Goal: Ask a question: Seek information or help from site administrators or community

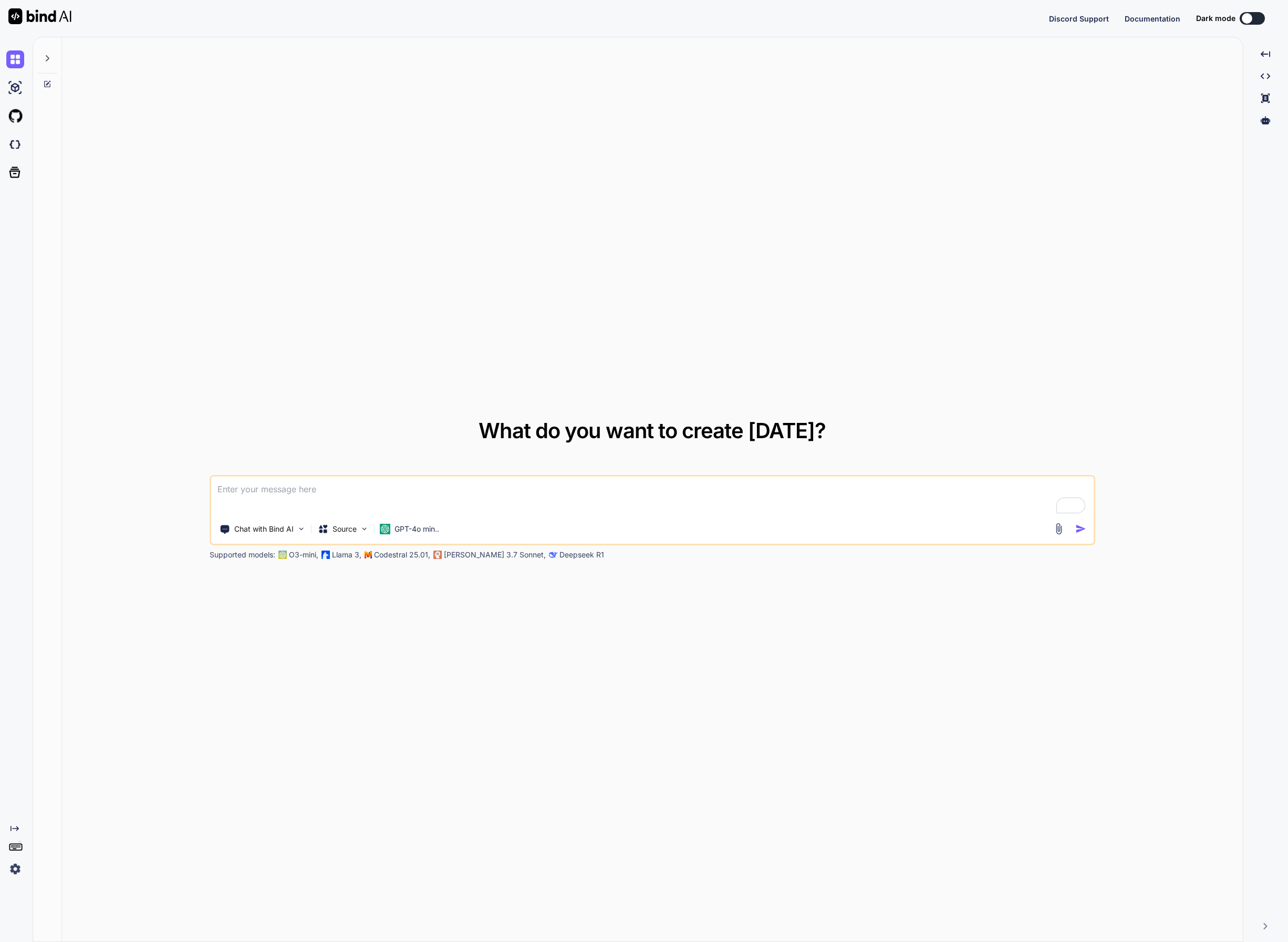
click at [1252, 15] on button at bounding box center [1253, 18] width 25 height 13
click at [1262, 20] on button at bounding box center [1253, 18] width 25 height 13
click at [17, 874] on img at bounding box center [15, 869] width 18 height 18
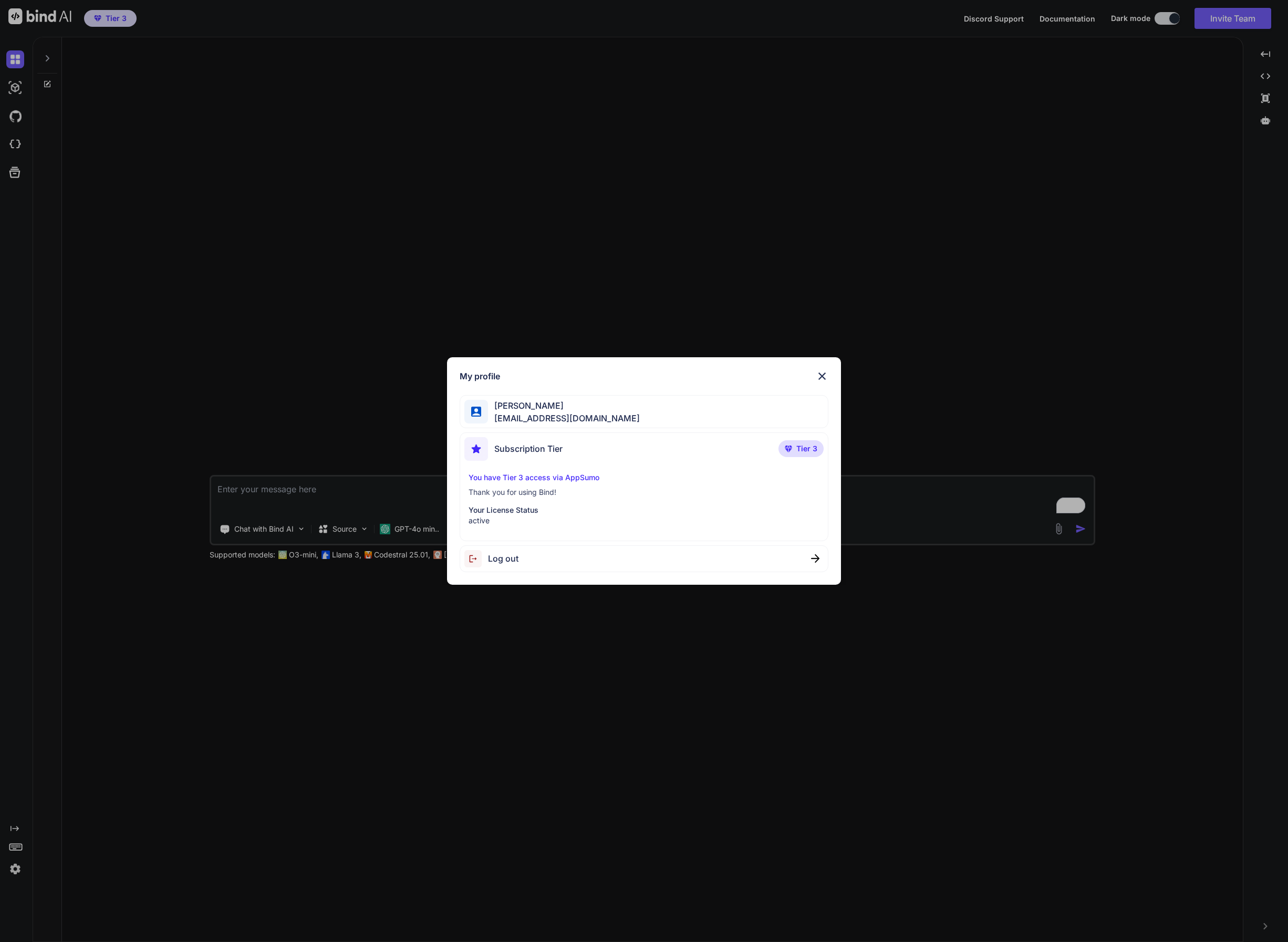
click at [822, 375] on img at bounding box center [822, 376] width 13 height 13
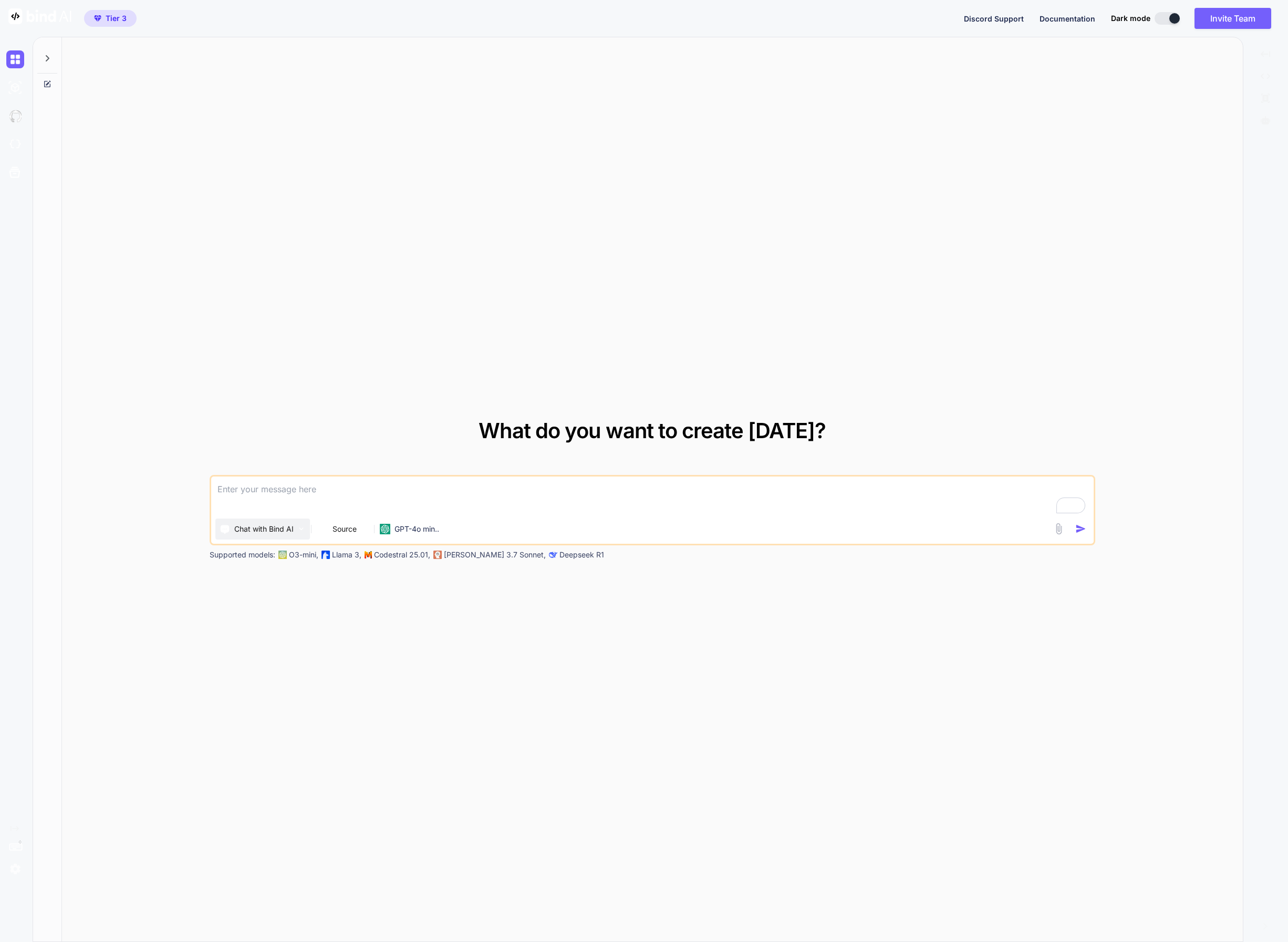
click at [298, 532] on img at bounding box center [301, 529] width 9 height 9
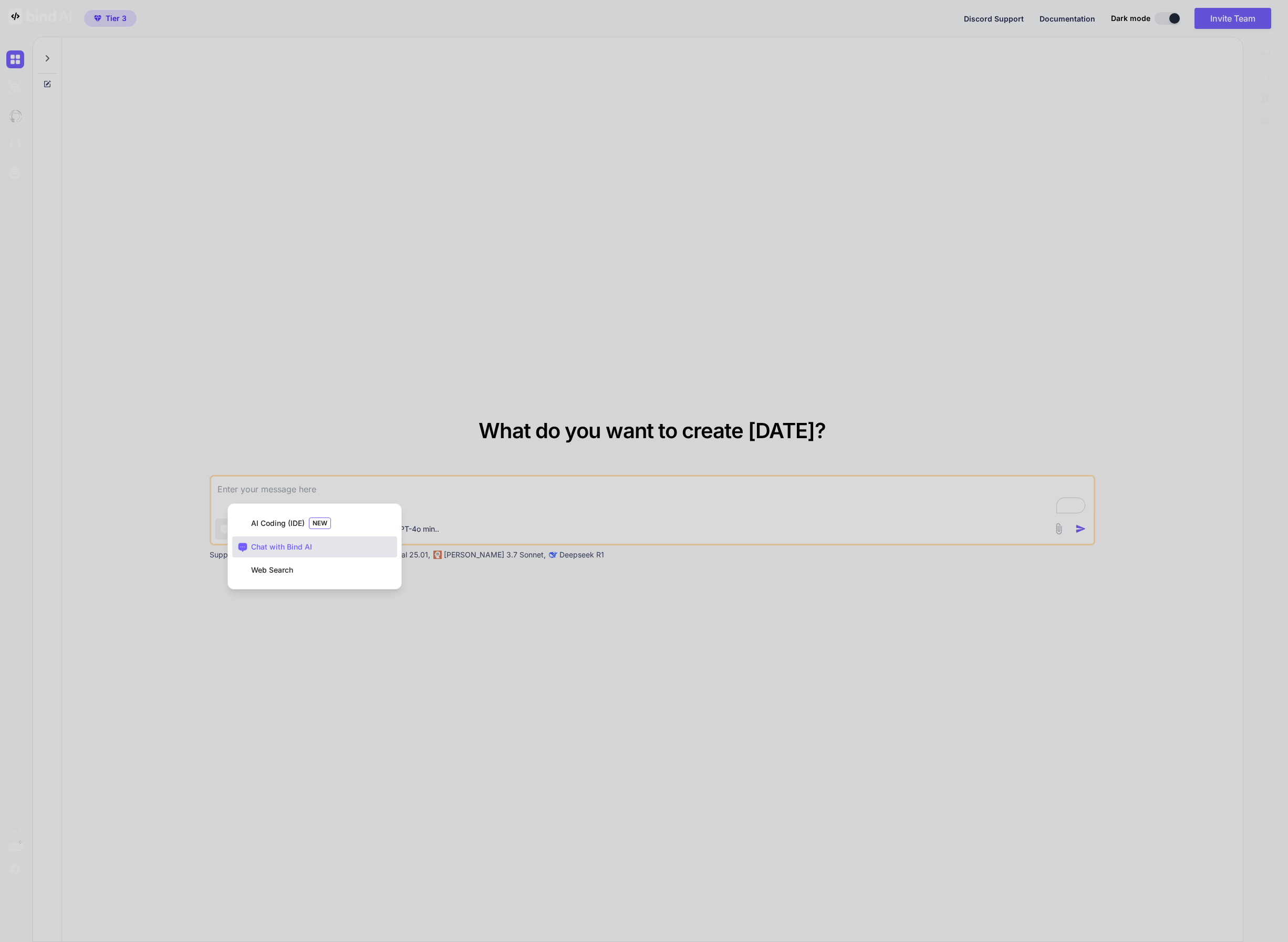
click at [324, 546] on div "Chat with Bind AI" at bounding box center [314, 547] width 165 height 21
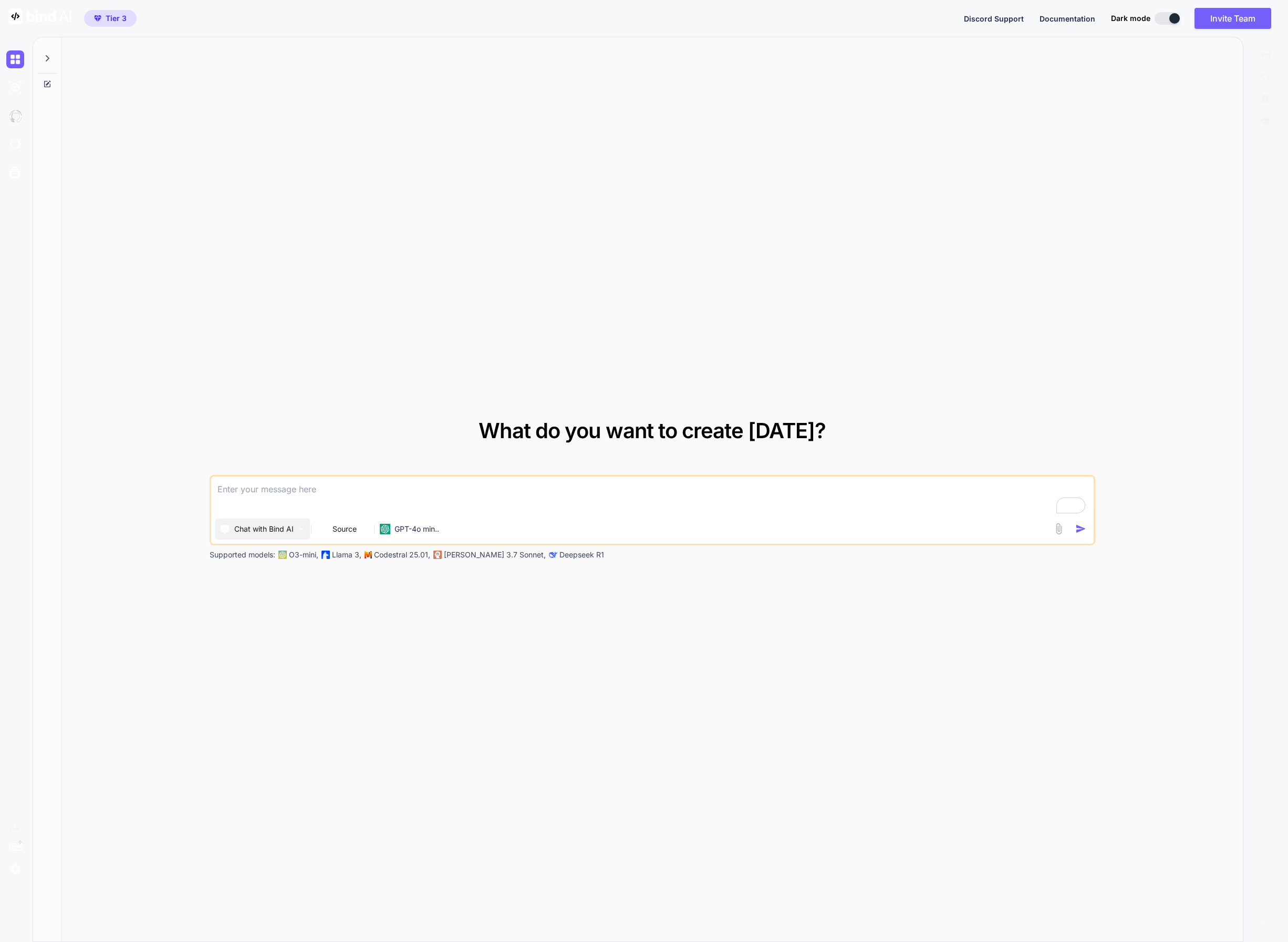
click at [281, 529] on p "Chat with Bind AI" at bounding box center [264, 529] width 60 height 10
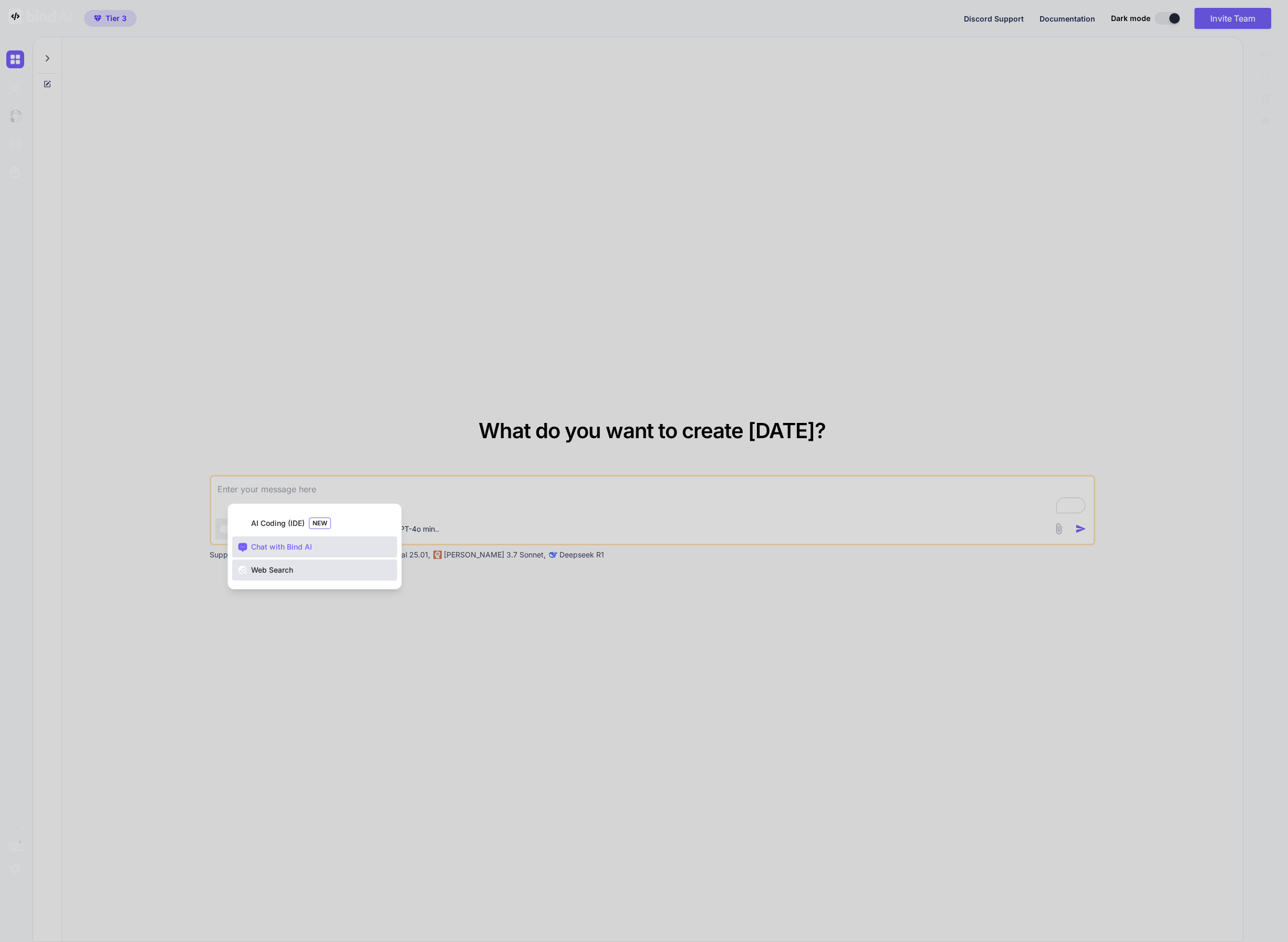
click at [263, 576] on div "Web Search" at bounding box center [314, 570] width 165 height 21
type textarea "x"
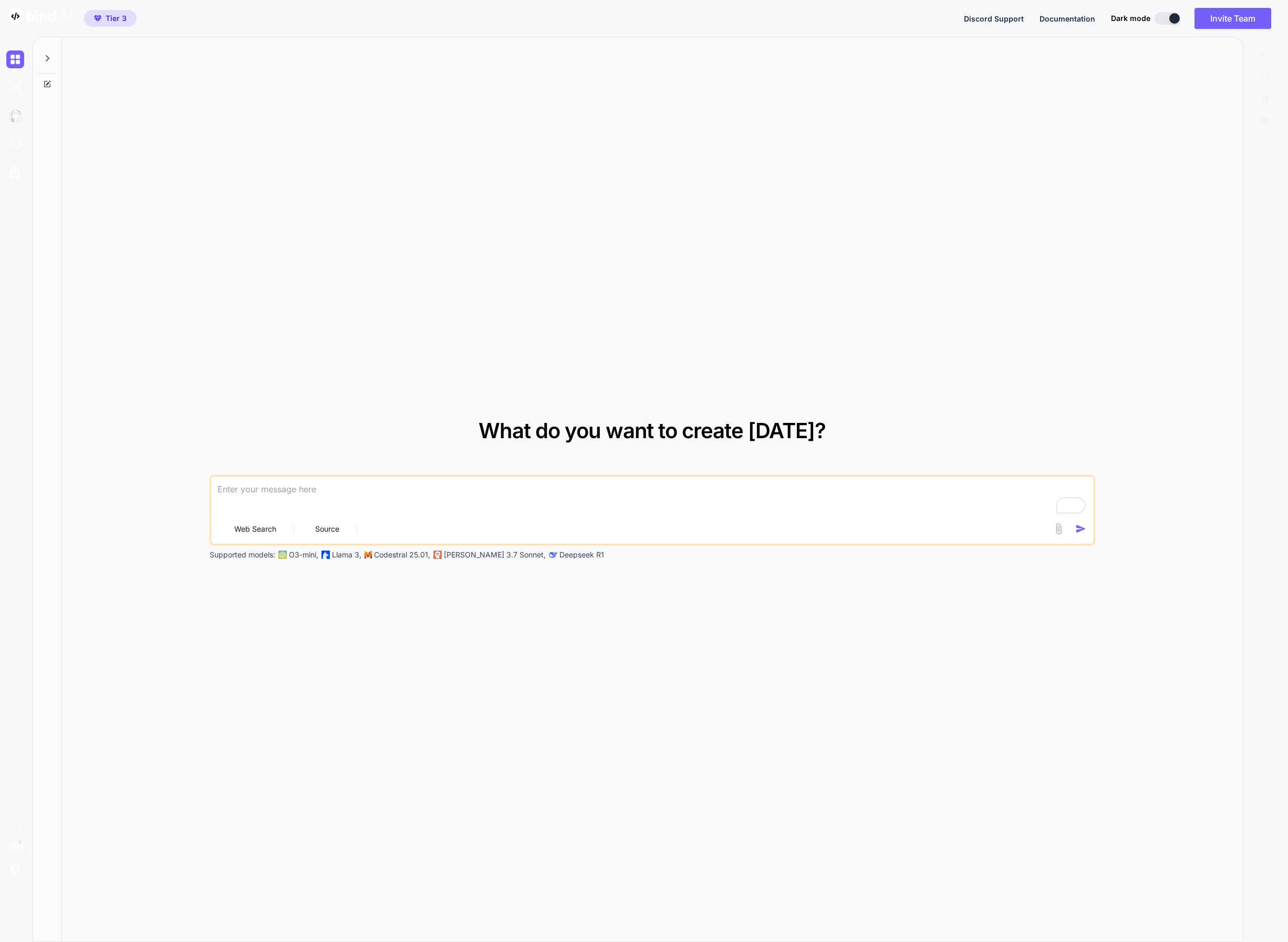
click at [319, 492] on textarea "To enrich screen reader interactions, please activate Accessibility in Grammarl…" at bounding box center [652, 496] width 882 height 39
type textarea "w"
type textarea "x"
type textarea "wh"
type textarea "x"
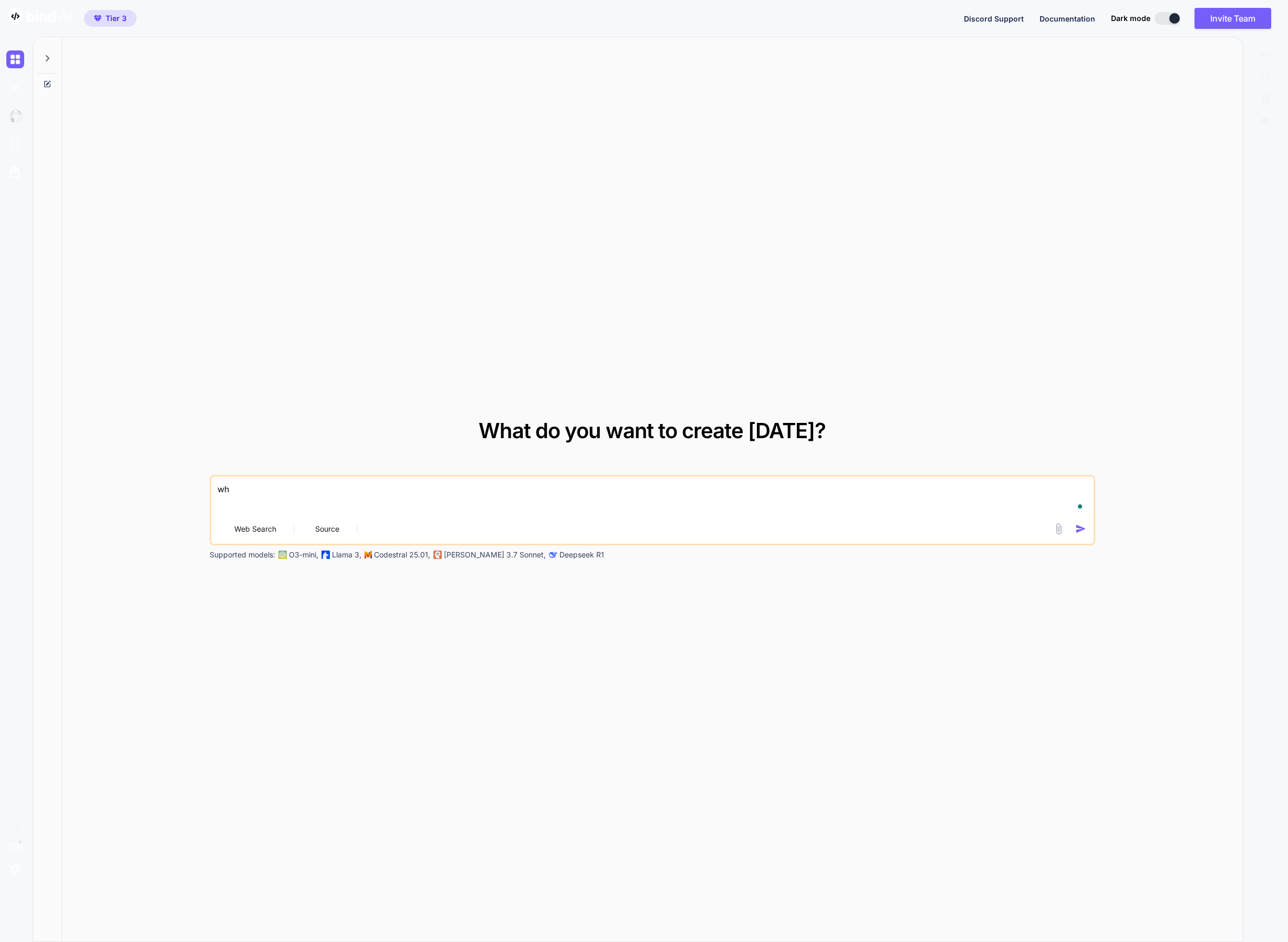
type textarea "who"
type textarea "x"
type textarea "who"
type textarea "x"
type textarea "who u"
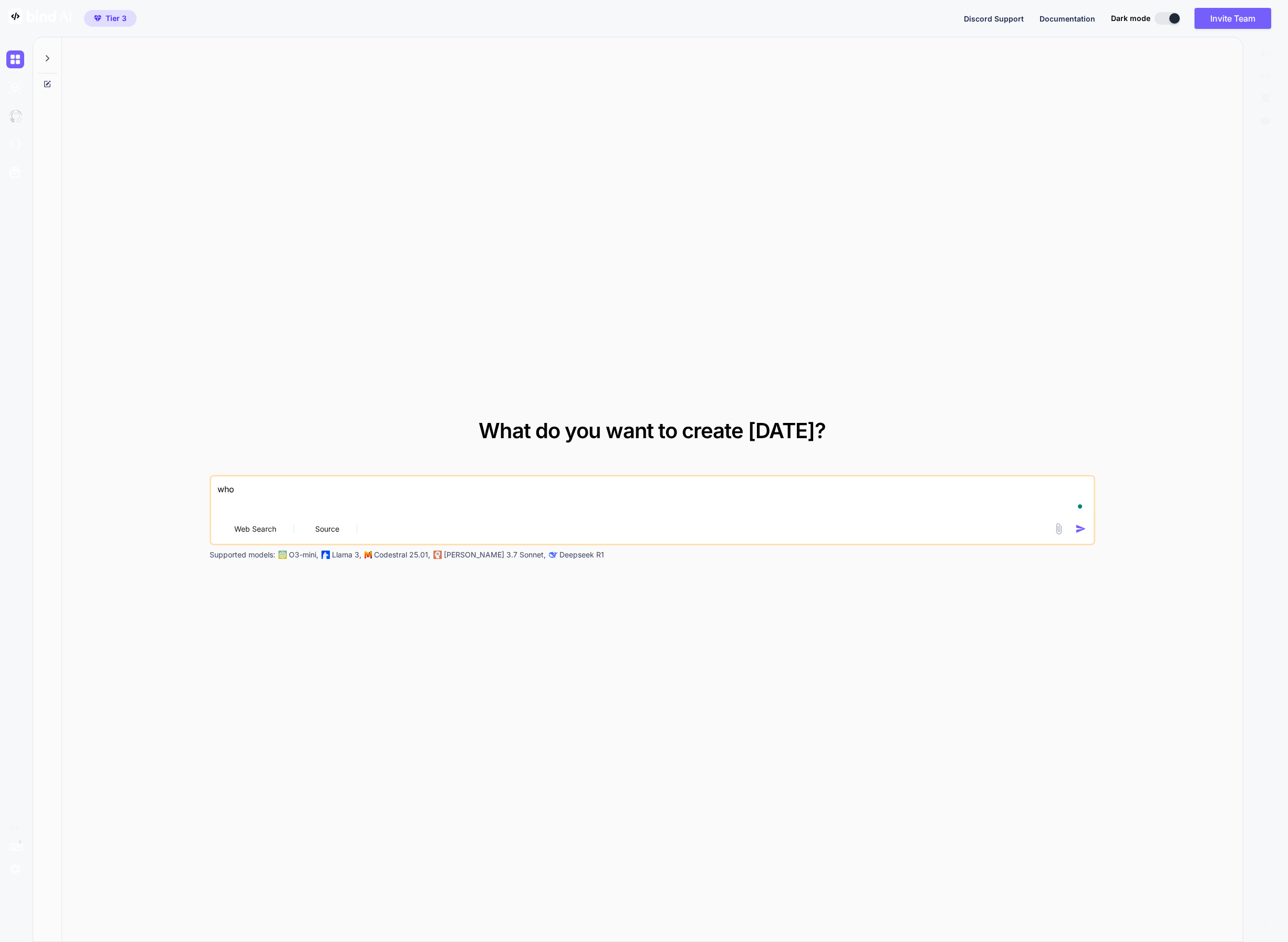
type textarea "x"
type textarea "who ui"
type textarea "x"
type textarea "who uis"
type textarea "x"
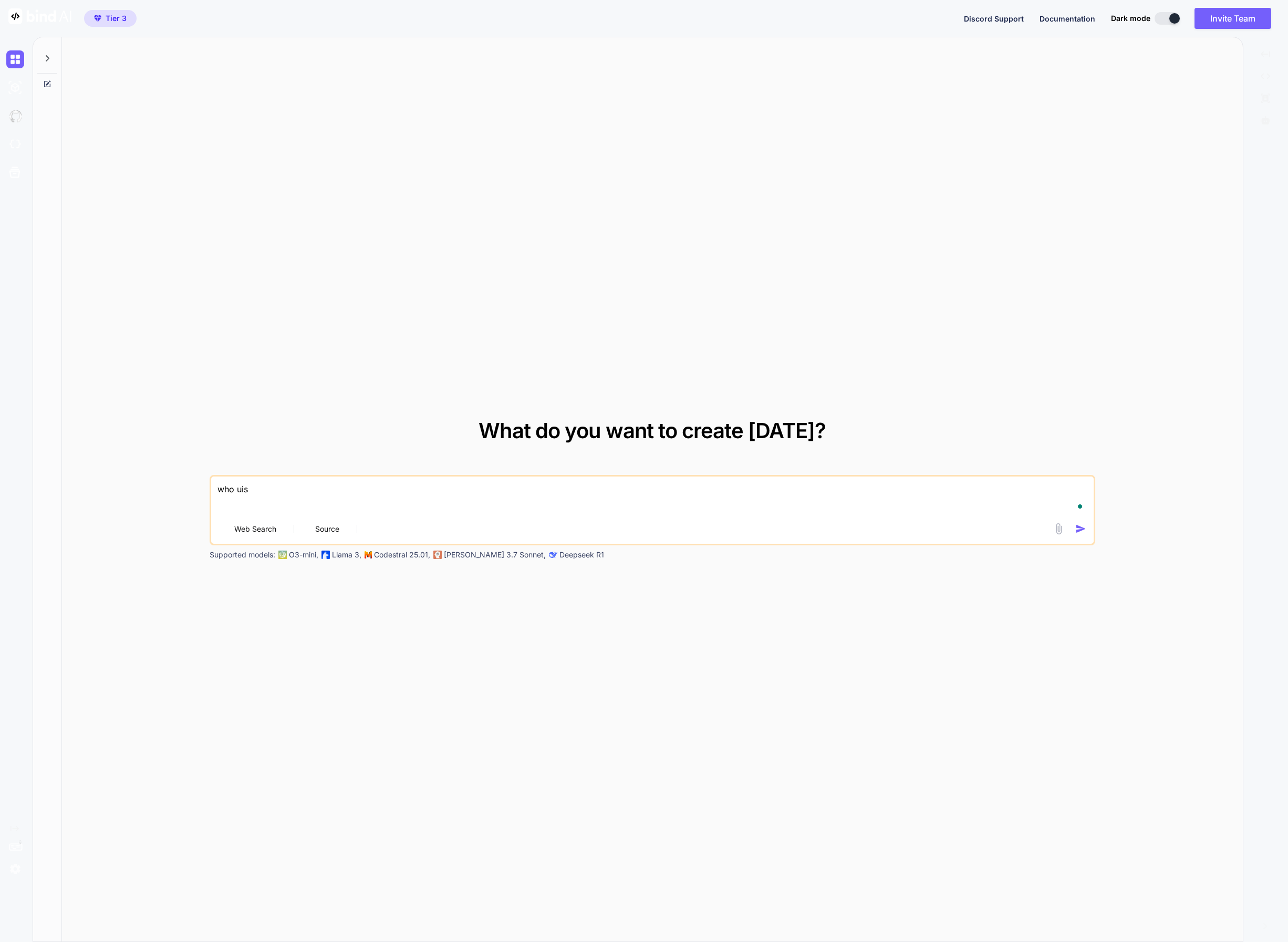
type textarea "who uis"
type textarea "x"
type textarea "who uis t"
type textarea "x"
type textarea "who uis te"
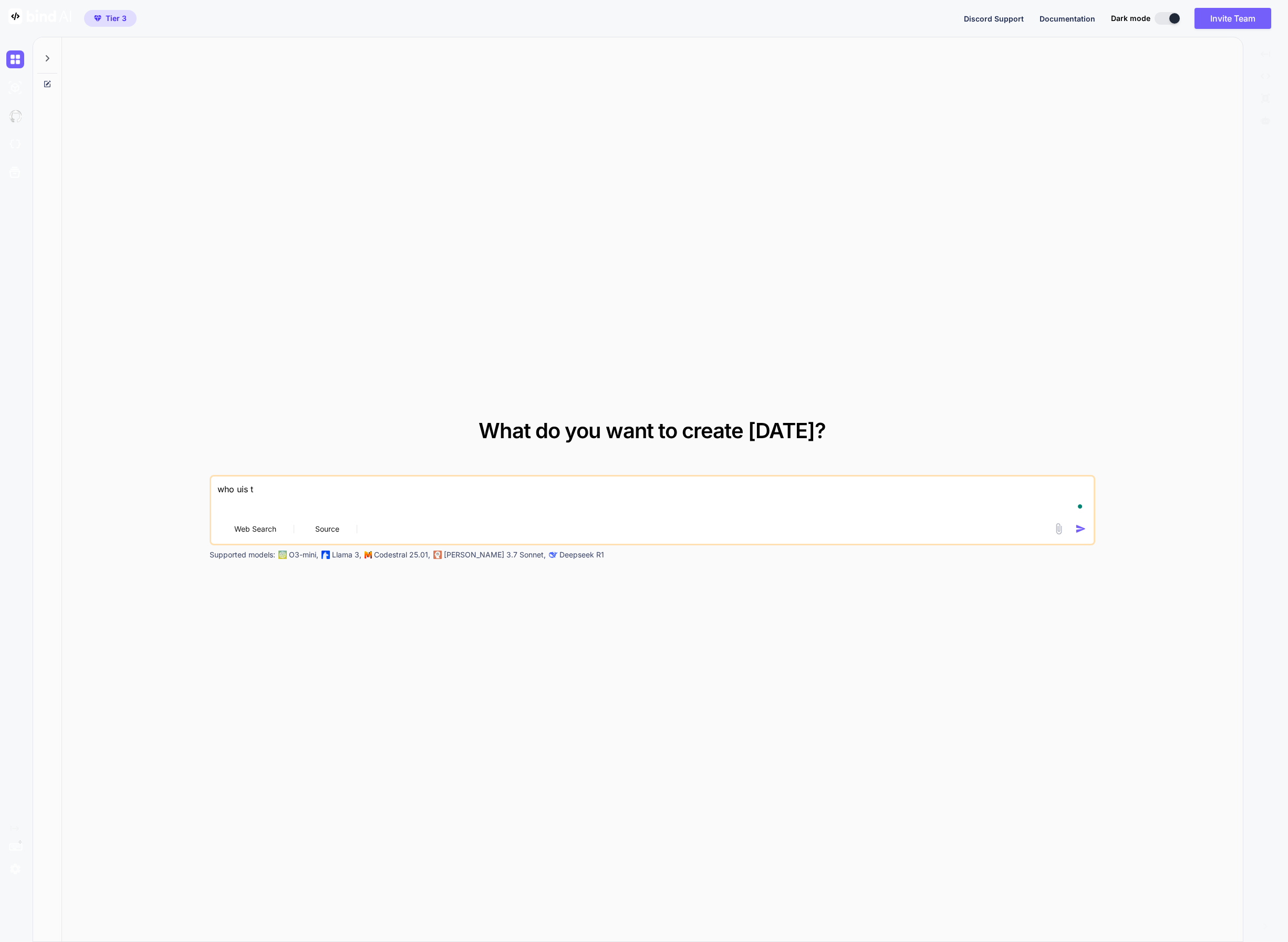
type textarea "x"
type textarea "who uis teh"
type textarea "x"
type textarea "who uis te"
type textarea "x"
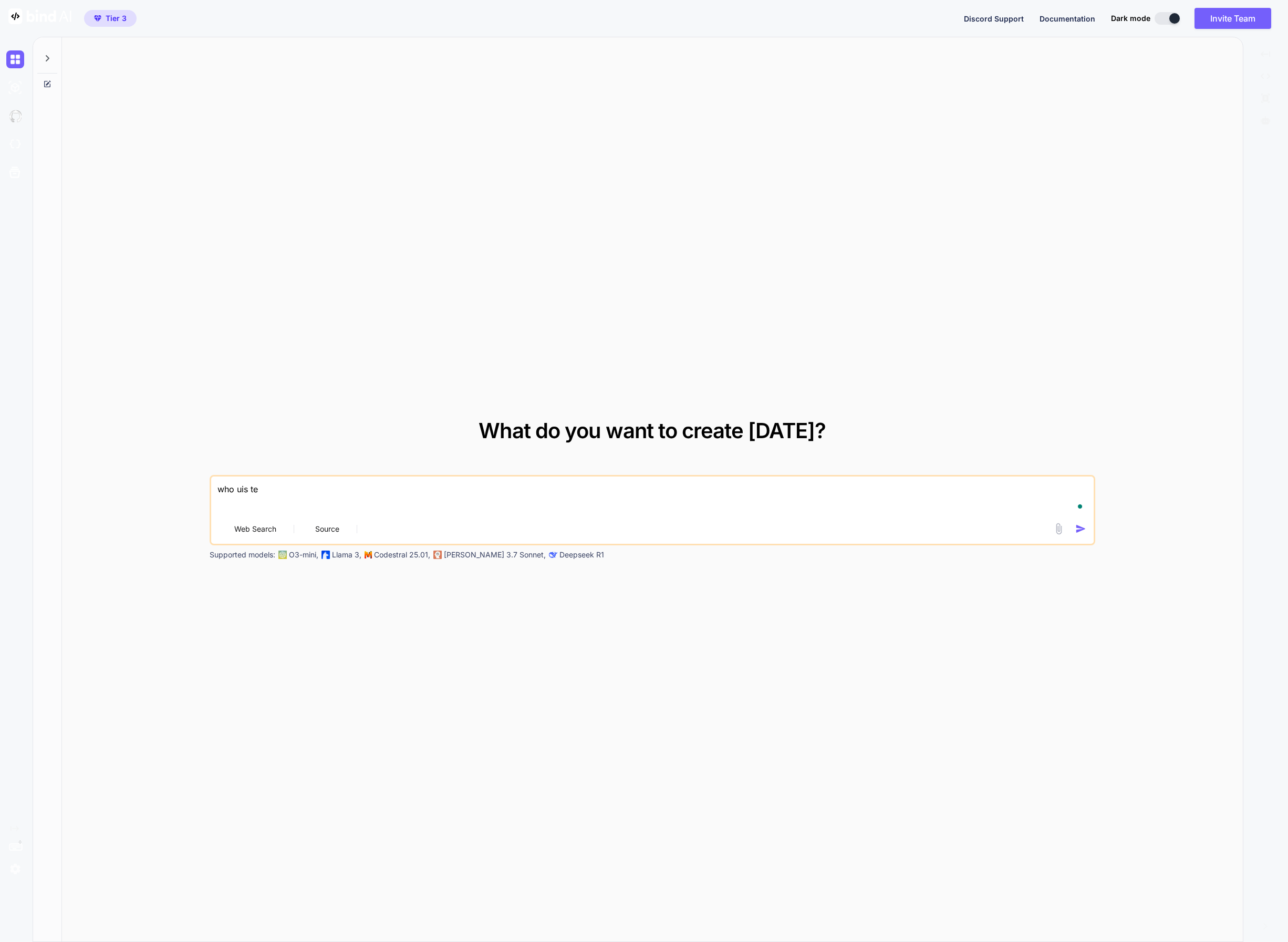
type textarea "who uis t"
type textarea "x"
type textarea "who uis"
type textarea "x"
type textarea "who uis"
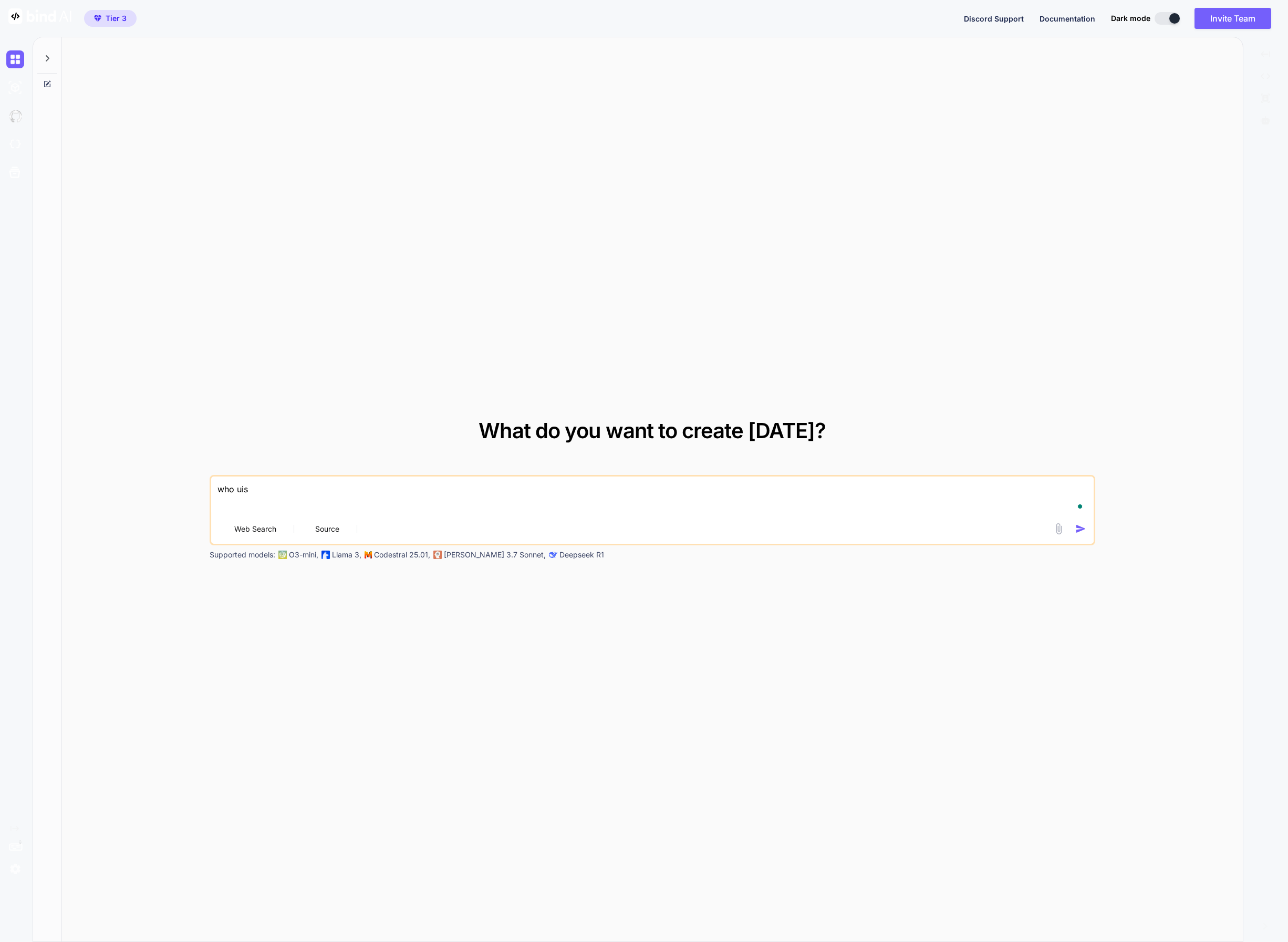
type textarea "x"
type textarea "who ui"
type textarea "x"
type textarea "who u"
type textarea "x"
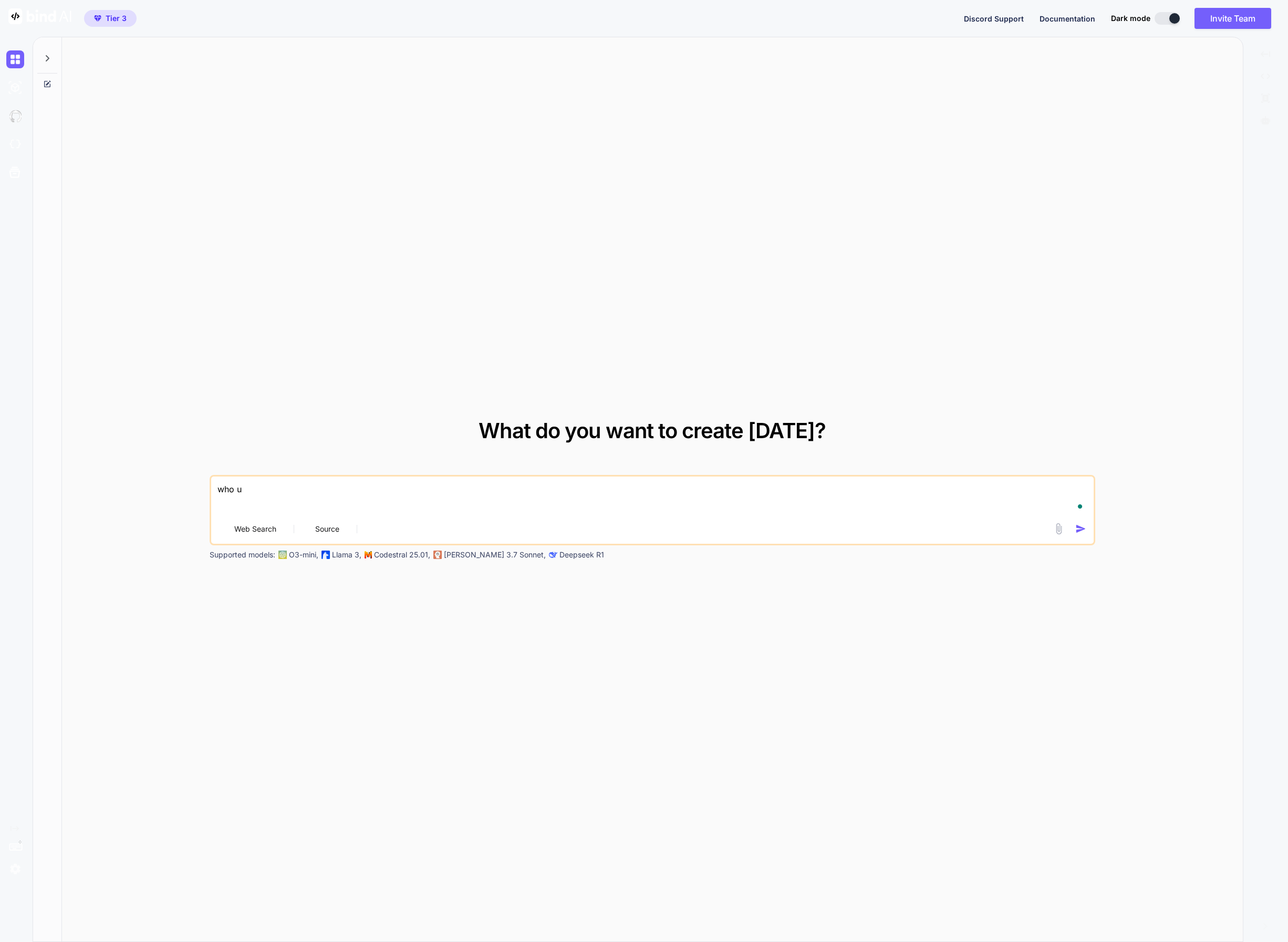
type textarea "who"
type textarea "x"
type textarea "who i"
type textarea "x"
type textarea "who is"
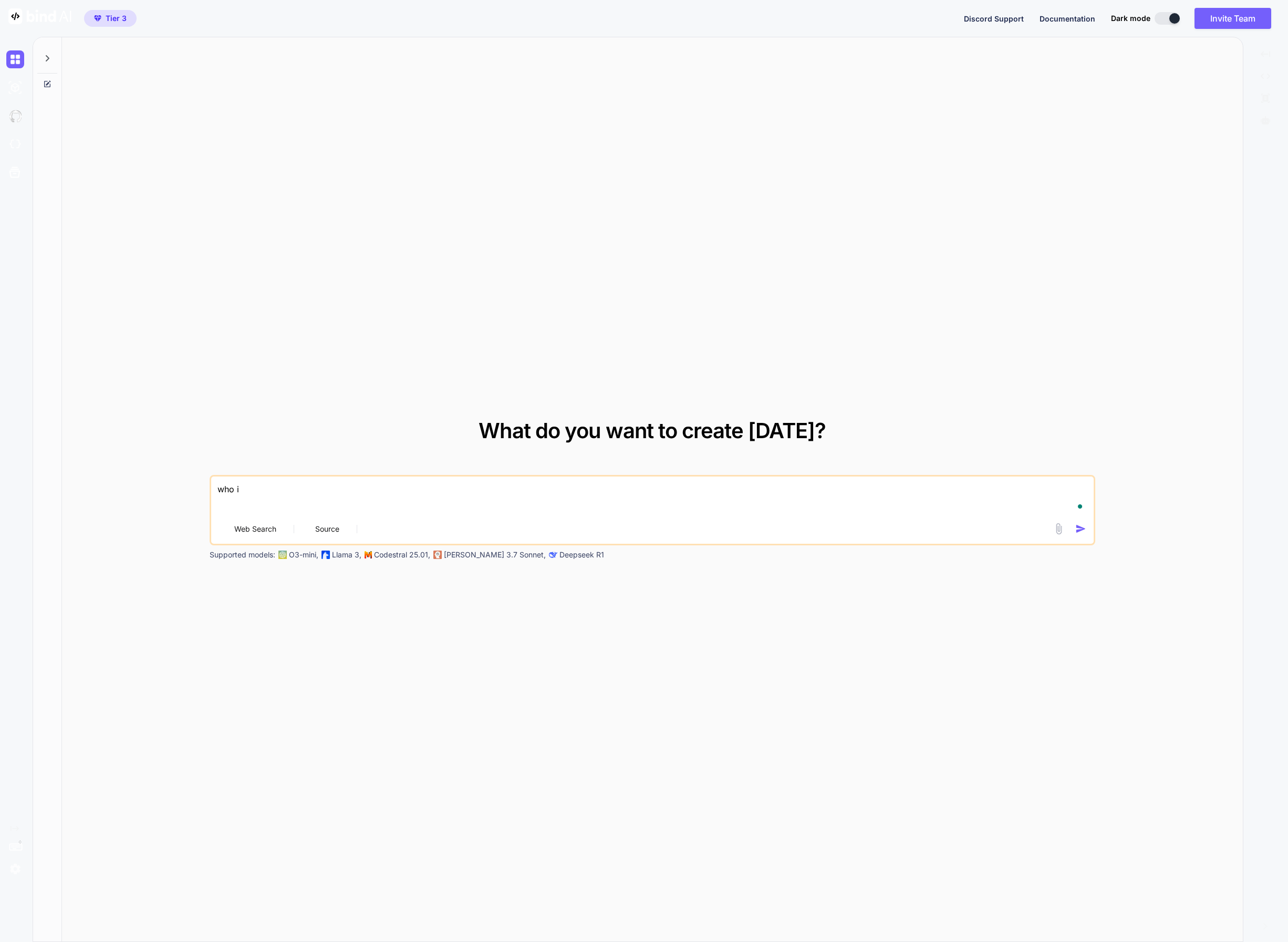
type textarea "x"
type textarea "who is"
type textarea "x"
type textarea "who is t"
type textarea "x"
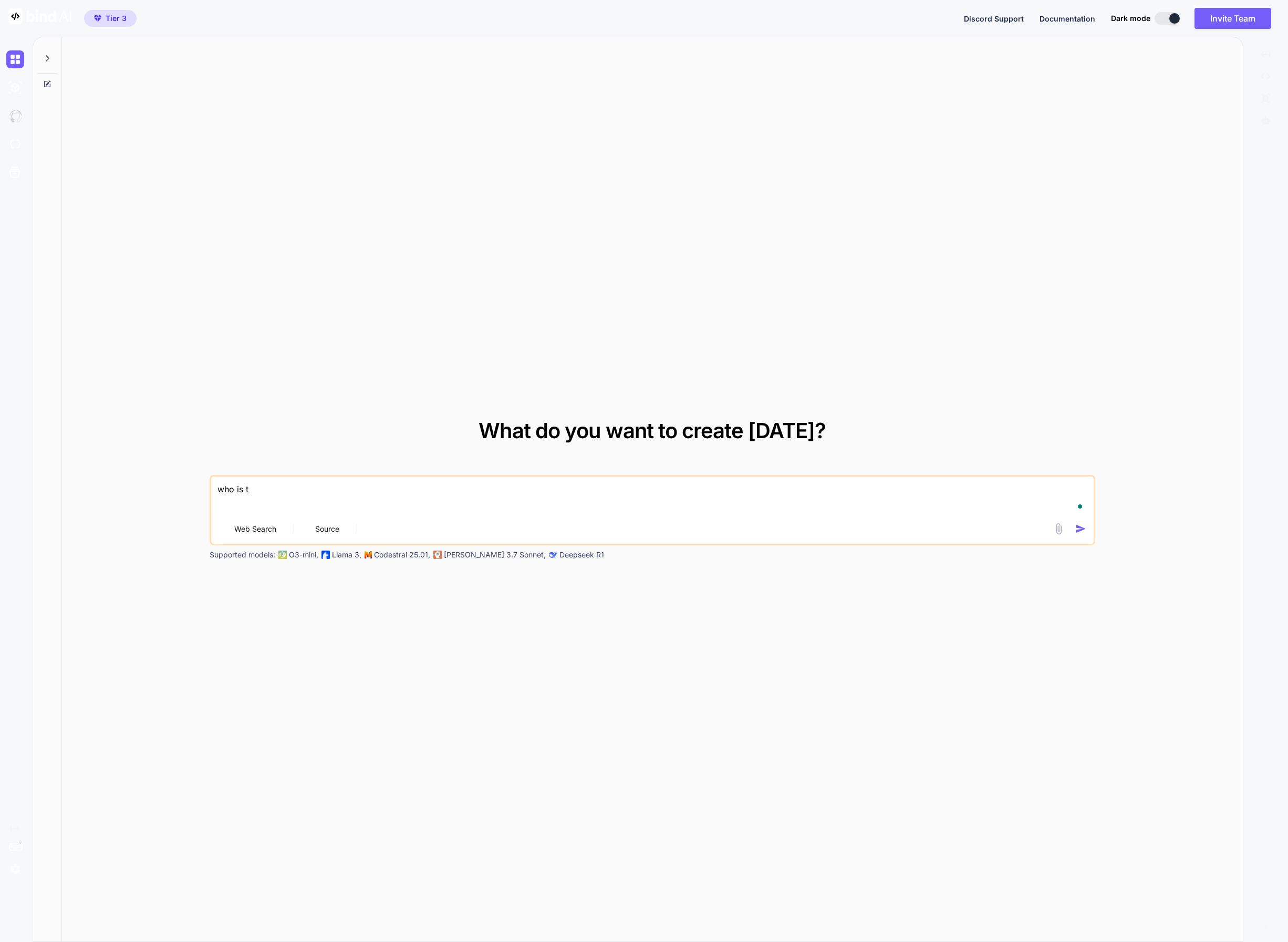
type textarea "who is th"
type textarea "x"
type textarea "who is the"
type textarea "x"
type textarea "who is the"
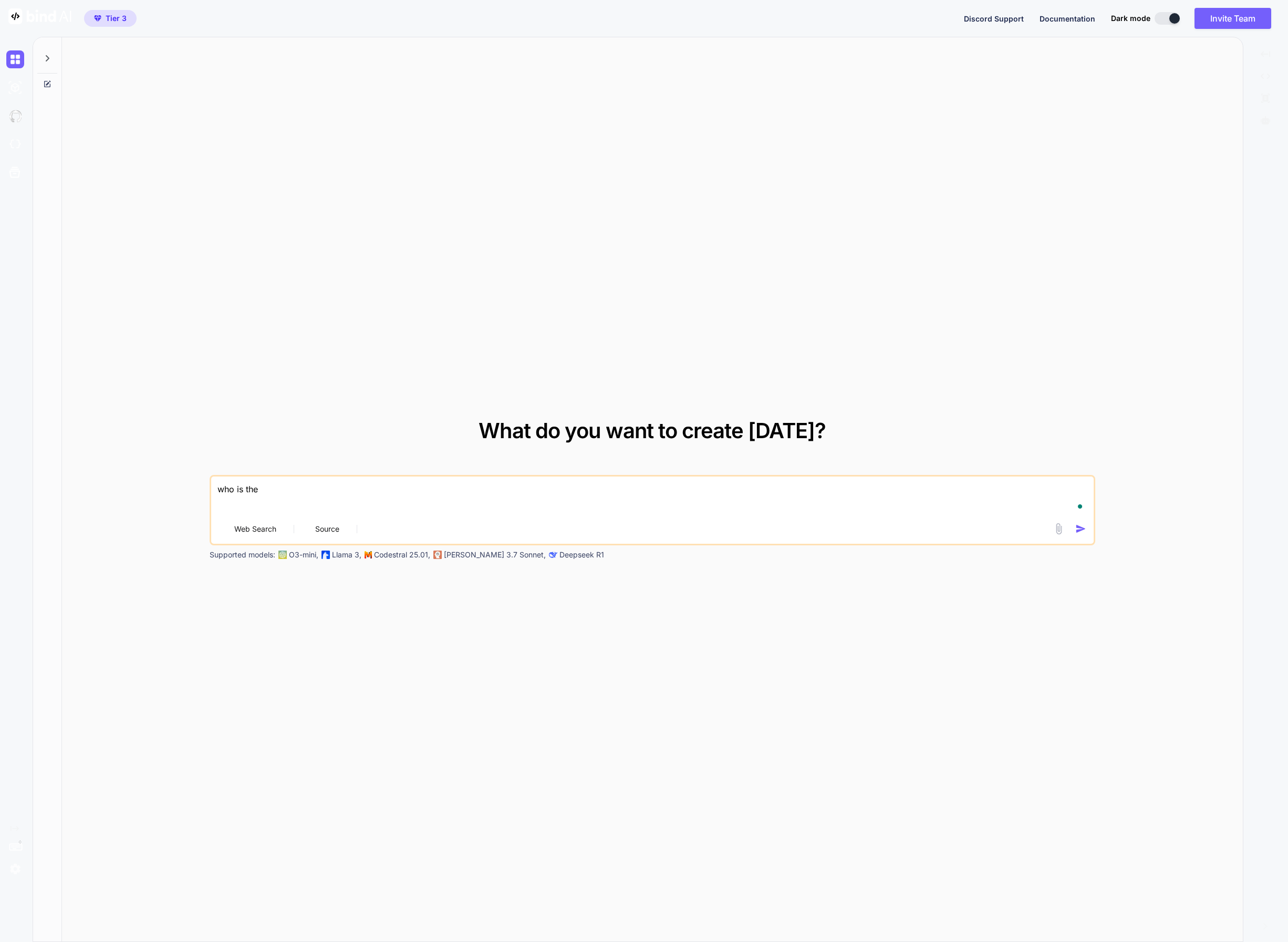
type textarea "x"
type textarea "who is the l"
type textarea "x"
type textarea "who is the la"
type textarea "x"
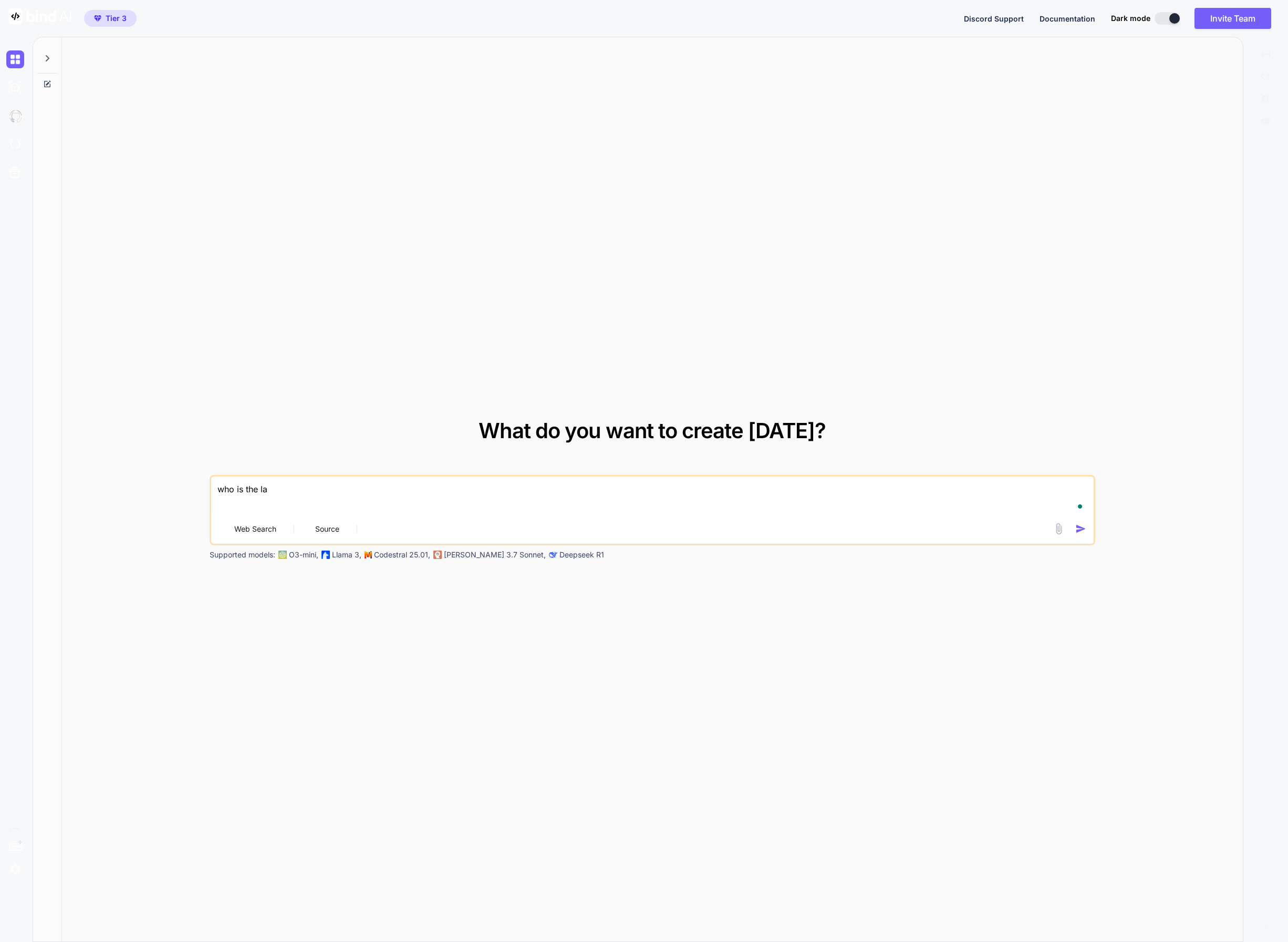
type textarea "who is the lat"
type textarea "x"
type textarea "who is the late"
type textarea "x"
type textarea "who is the lates"
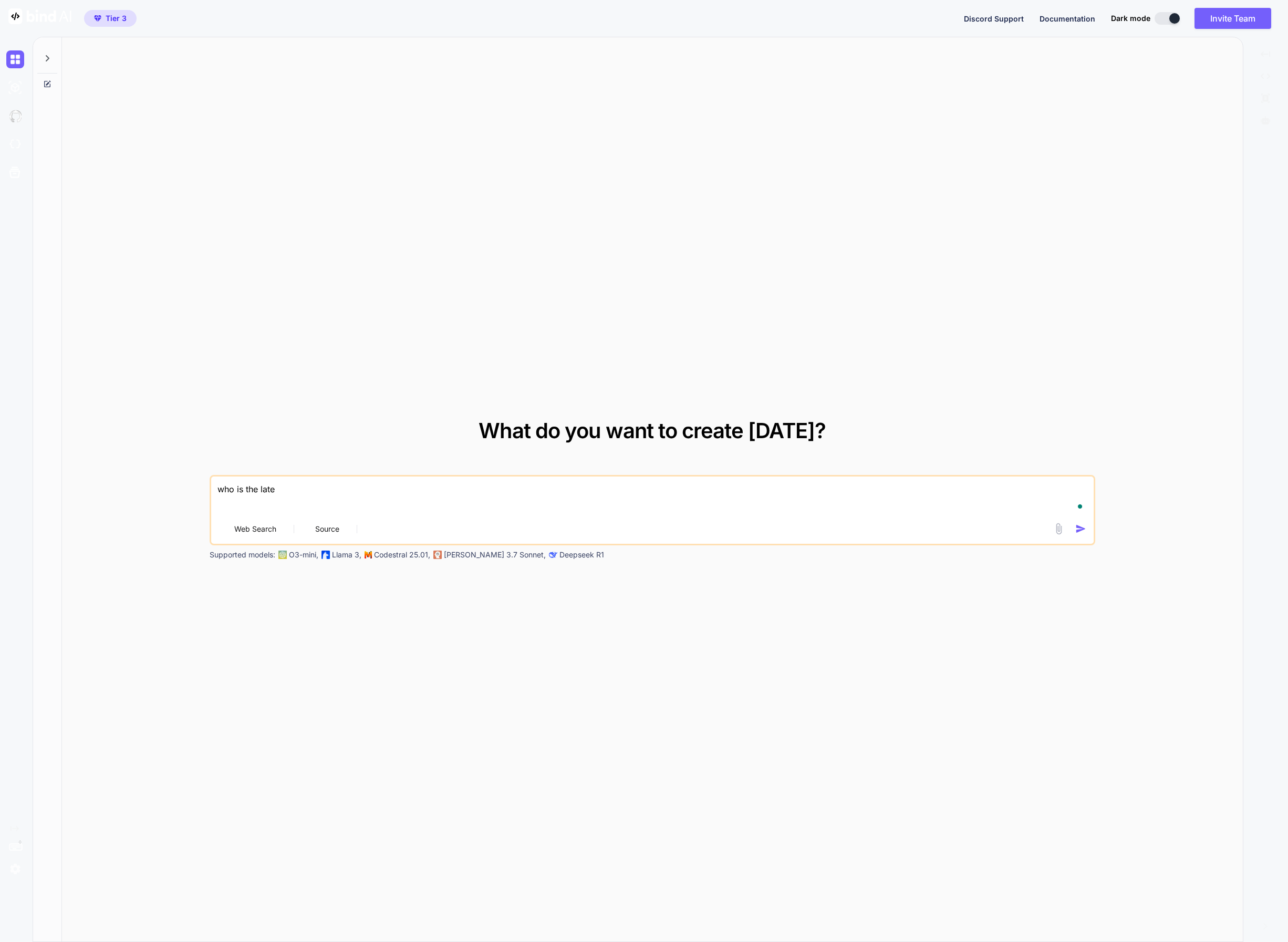
type textarea "x"
type textarea "who is the latest"
type textarea "x"
type textarea "who is the latest"
type textarea "x"
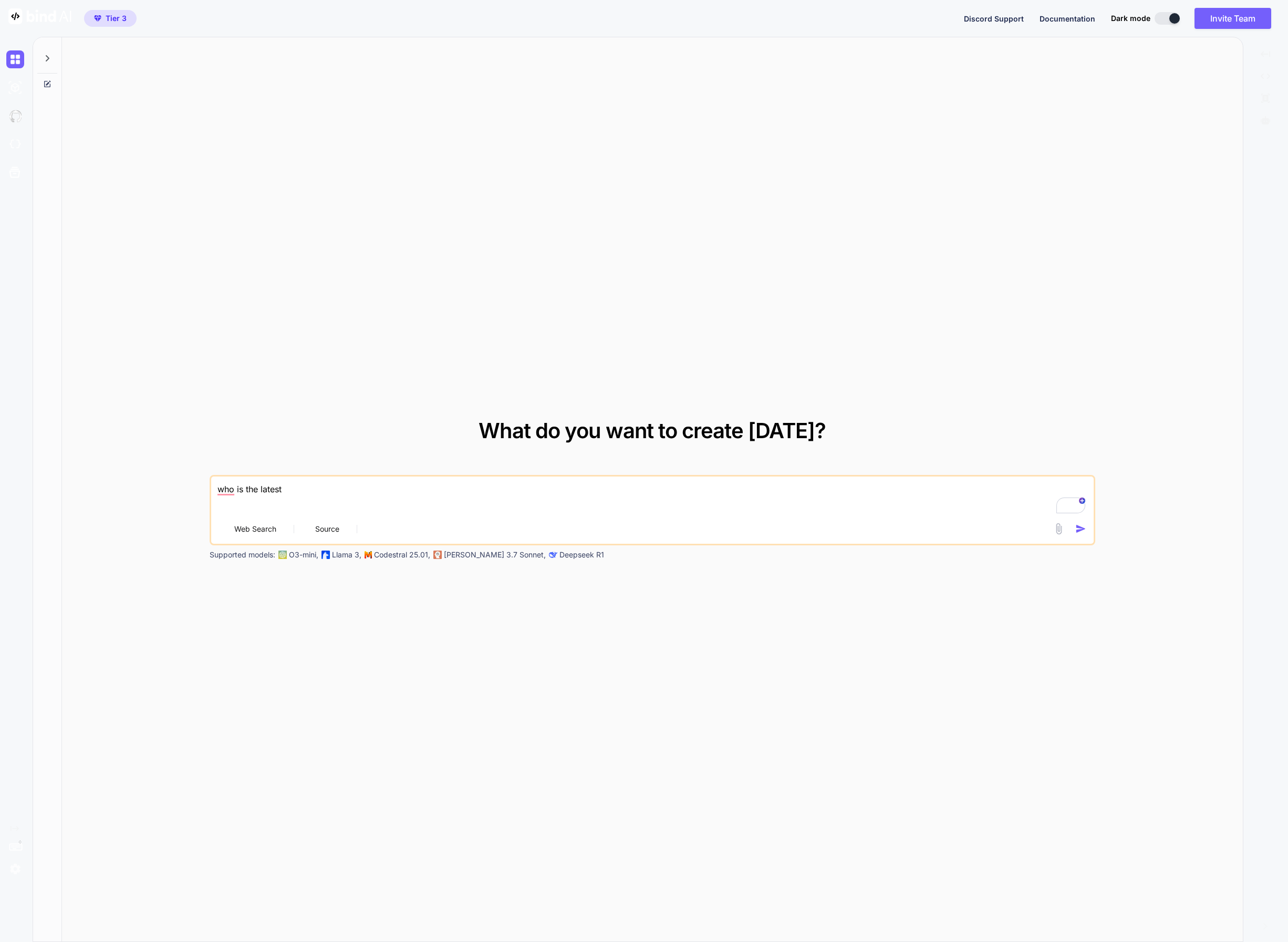
type textarea "who is the latest p"
type textarea "x"
type textarea "who is the latest pr"
type textarea "x"
type textarea "who is the latest pre"
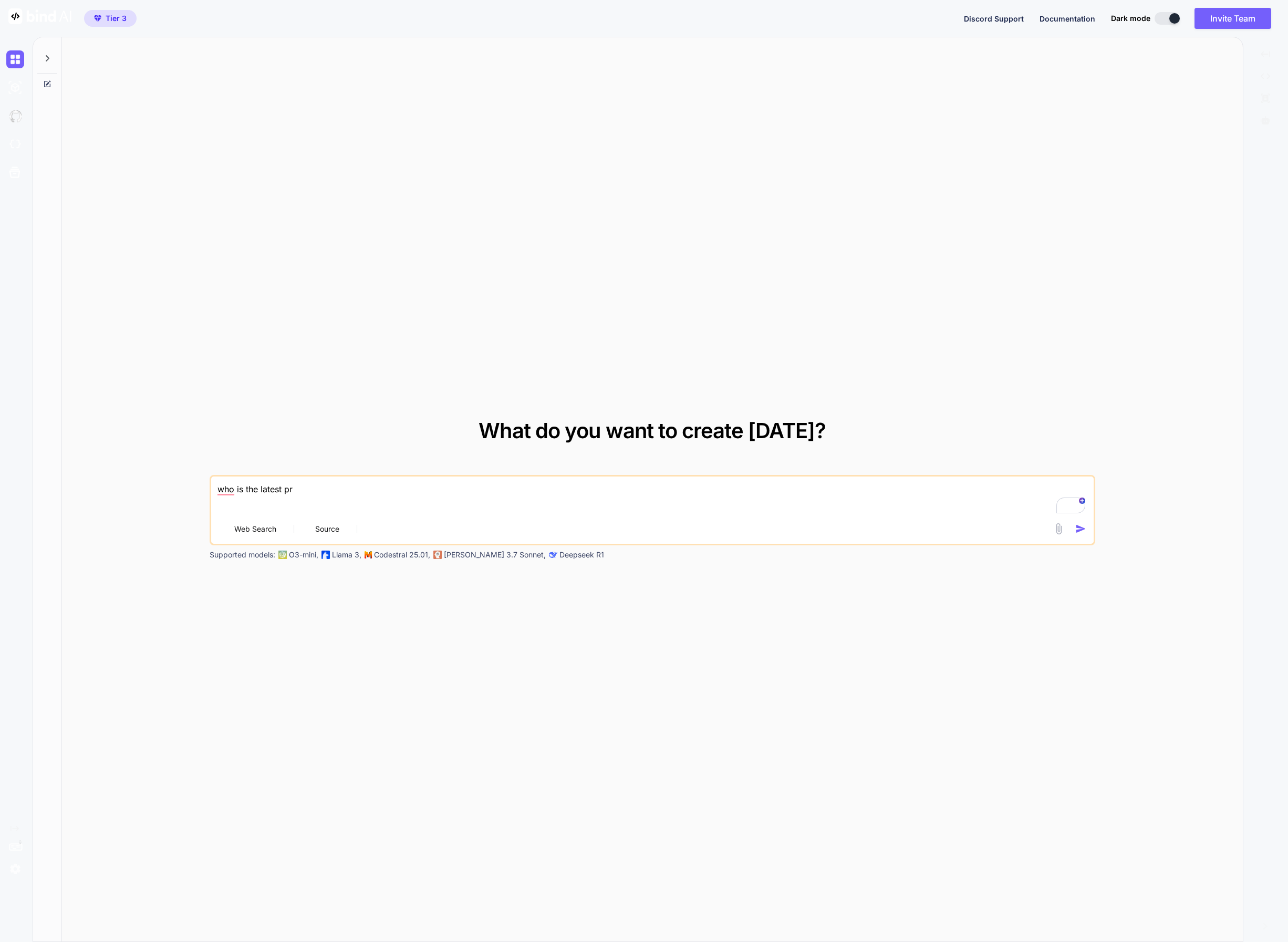
type textarea "x"
type textarea "who is the latest pres"
type textarea "x"
type textarea "who is the latest presi"
type textarea "x"
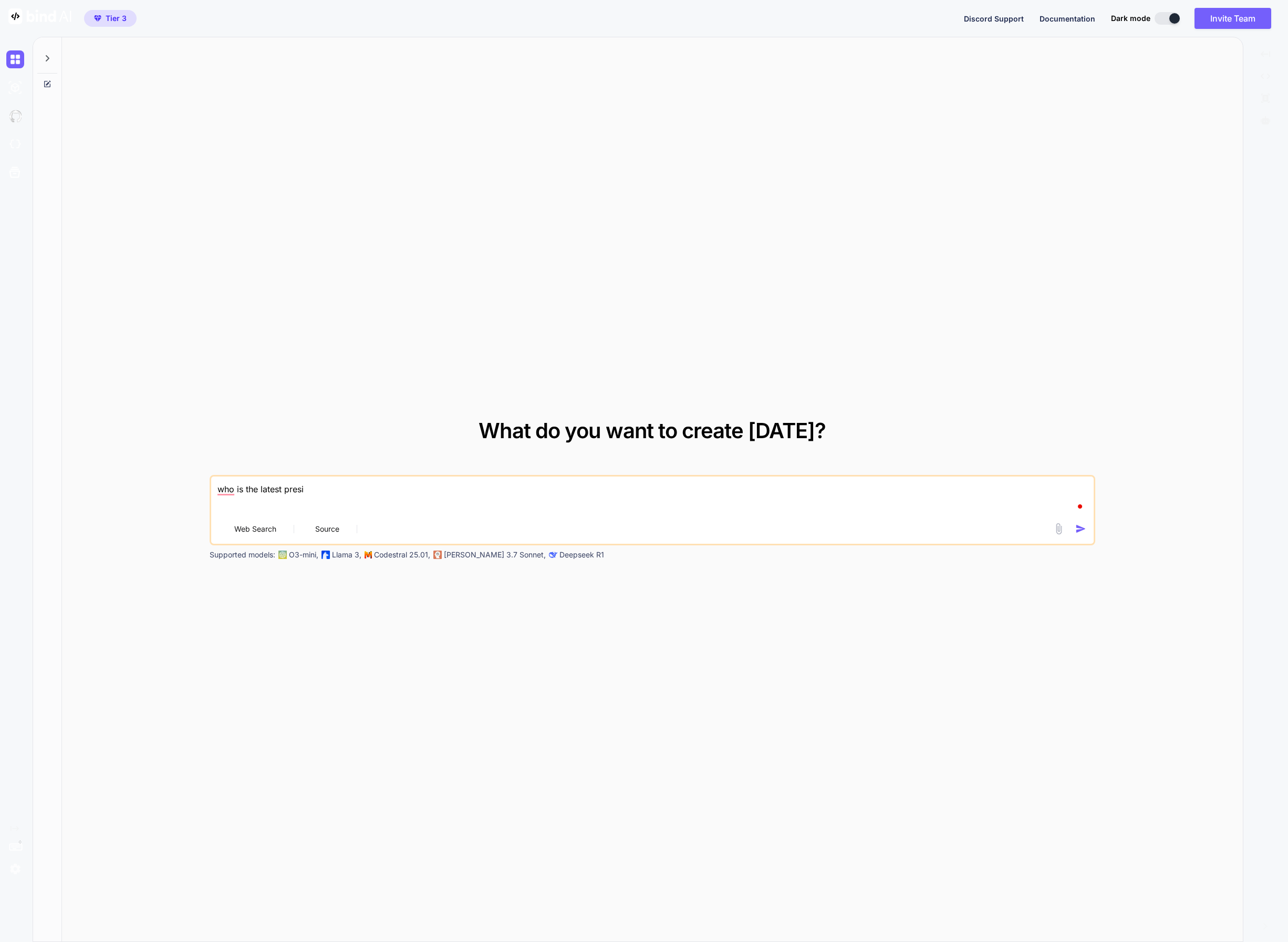
type textarea "who is the latest presid"
type textarea "x"
type textarea "who is the latest preside"
type textarea "x"
type textarea "who is the latest presiden"
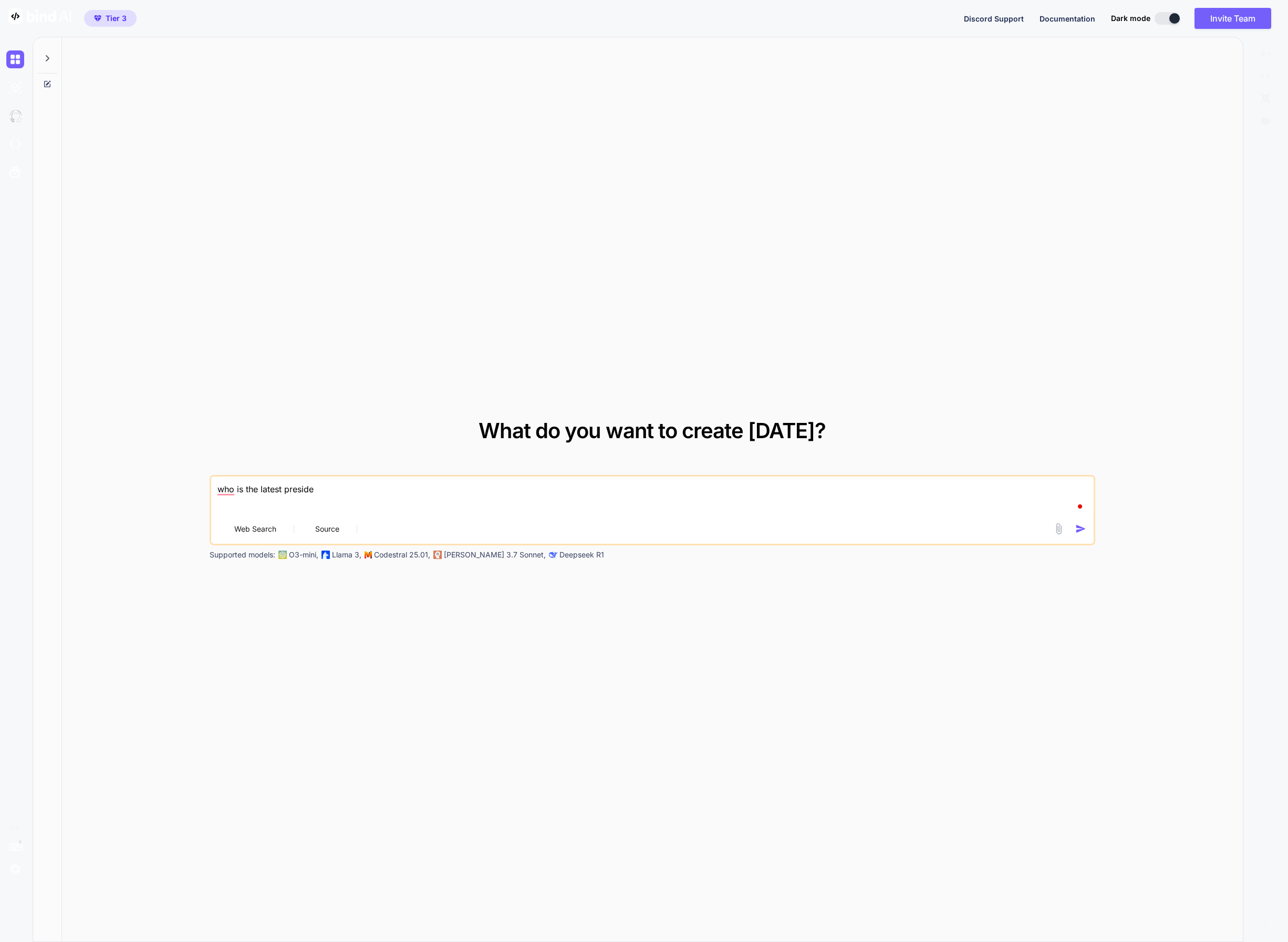
type textarea "x"
type textarea "who is the latest president"
type textarea "x"
type textarea "who is the latest president"
type textarea "x"
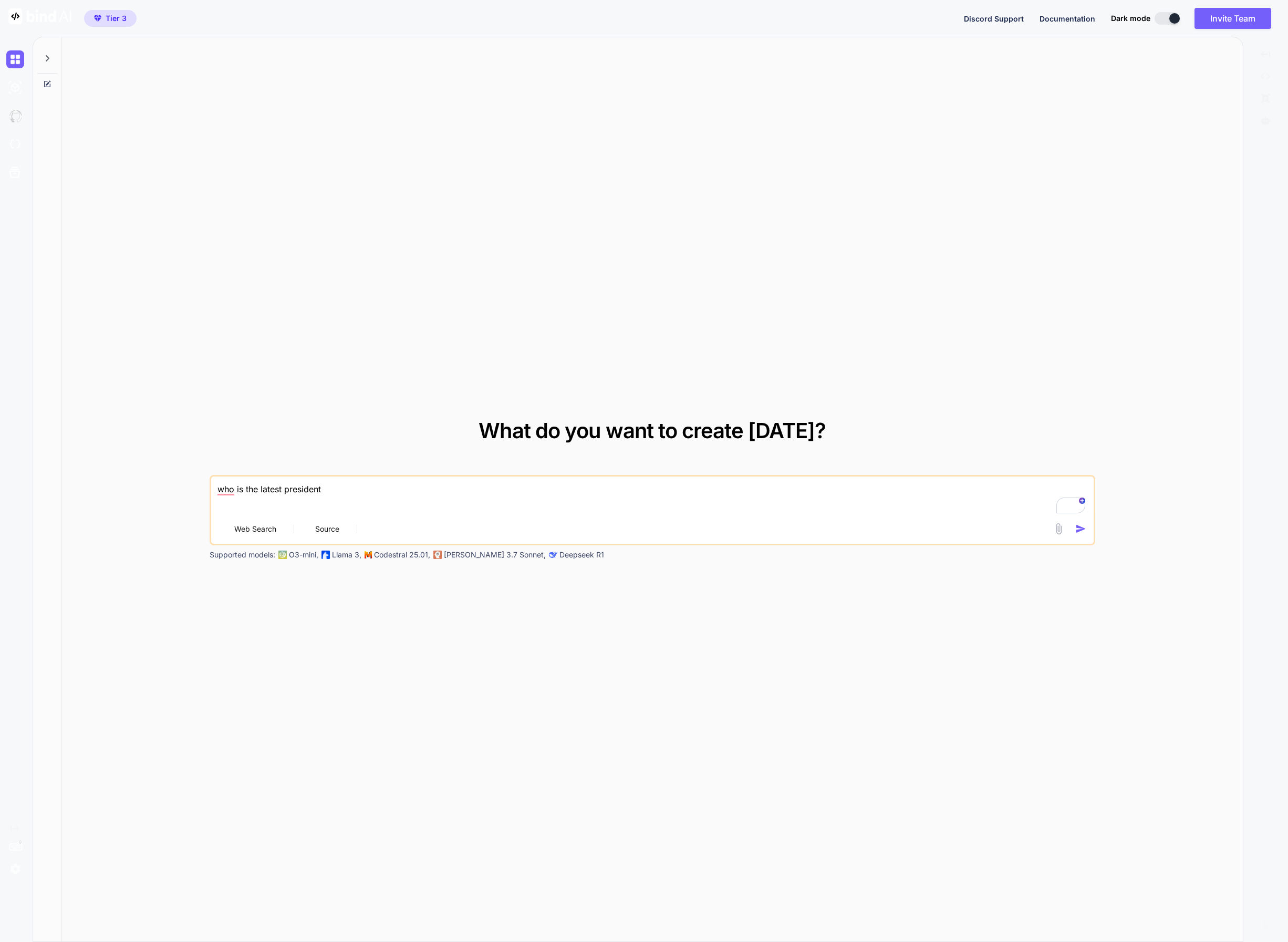
type textarea "who is the latest president"
type textarea "x"
type textarea "who is the latest presiden"
type textarea "x"
type textarea "who is the latest preside"
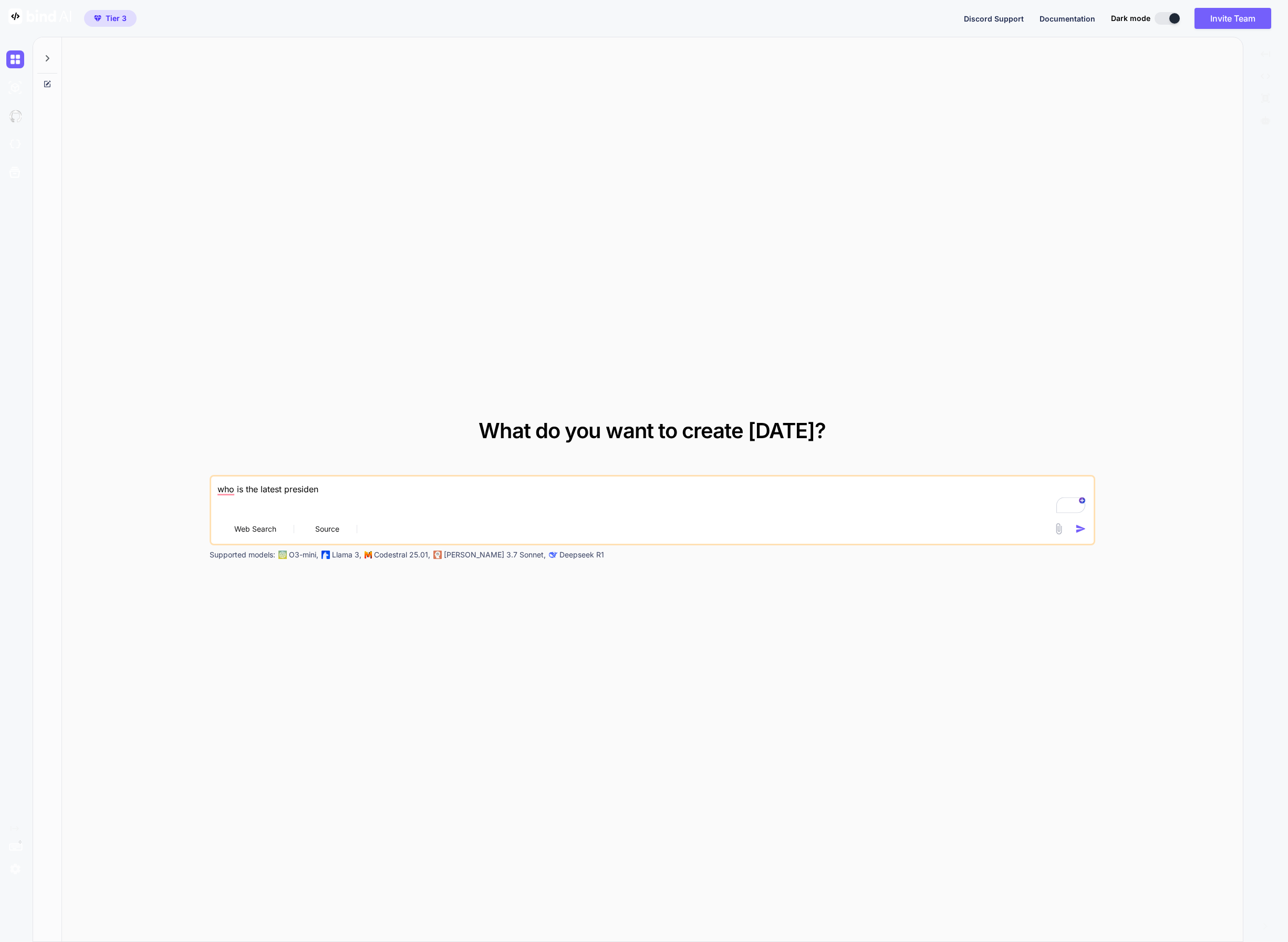
type textarea "x"
type textarea "who is the latest presid"
type textarea "x"
type textarea "who is the latest presi"
type textarea "x"
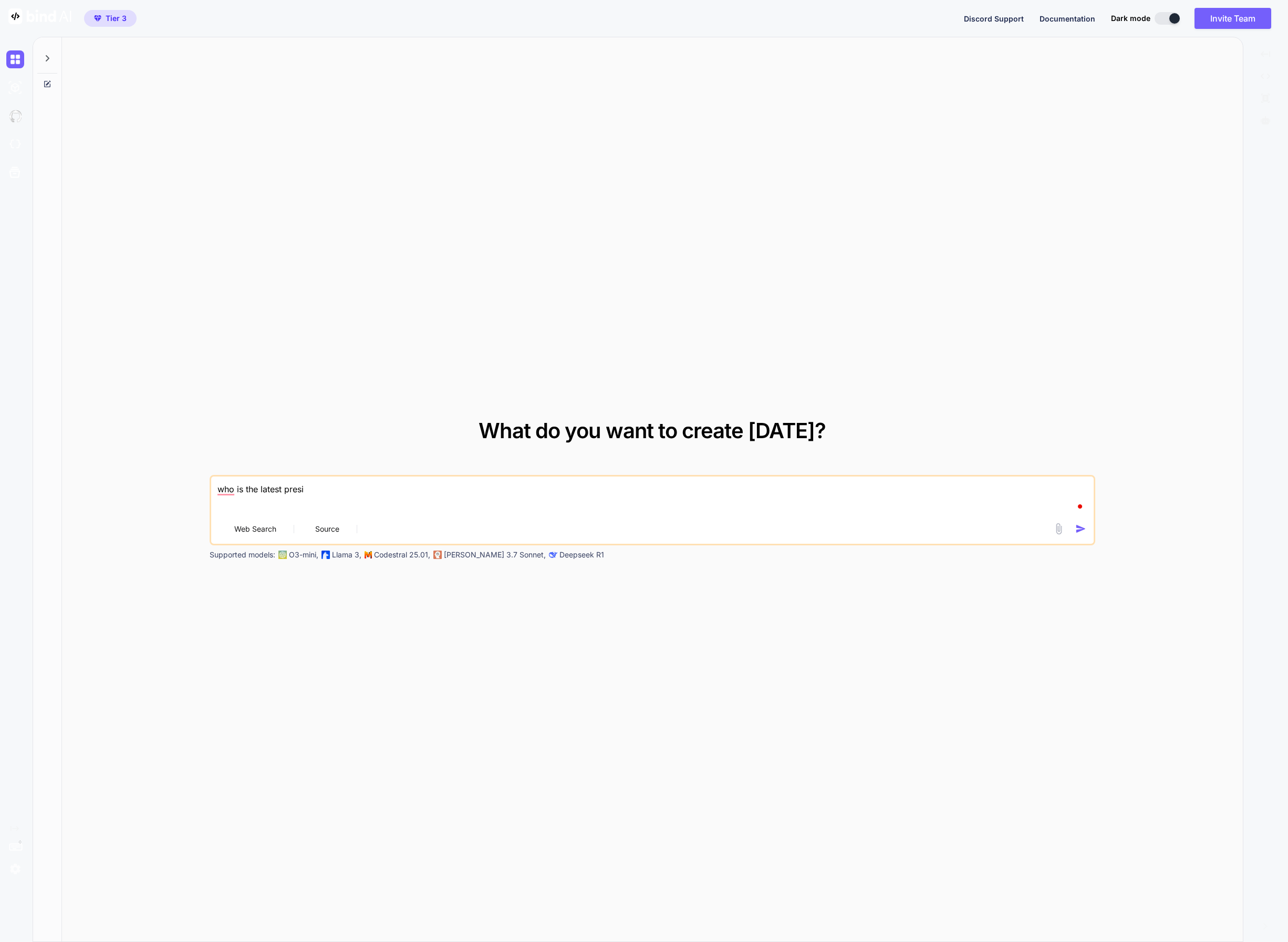
type textarea "who is the latest pres"
type textarea "x"
type textarea "who is the latest pre"
type textarea "x"
type textarea "who is the latest pr"
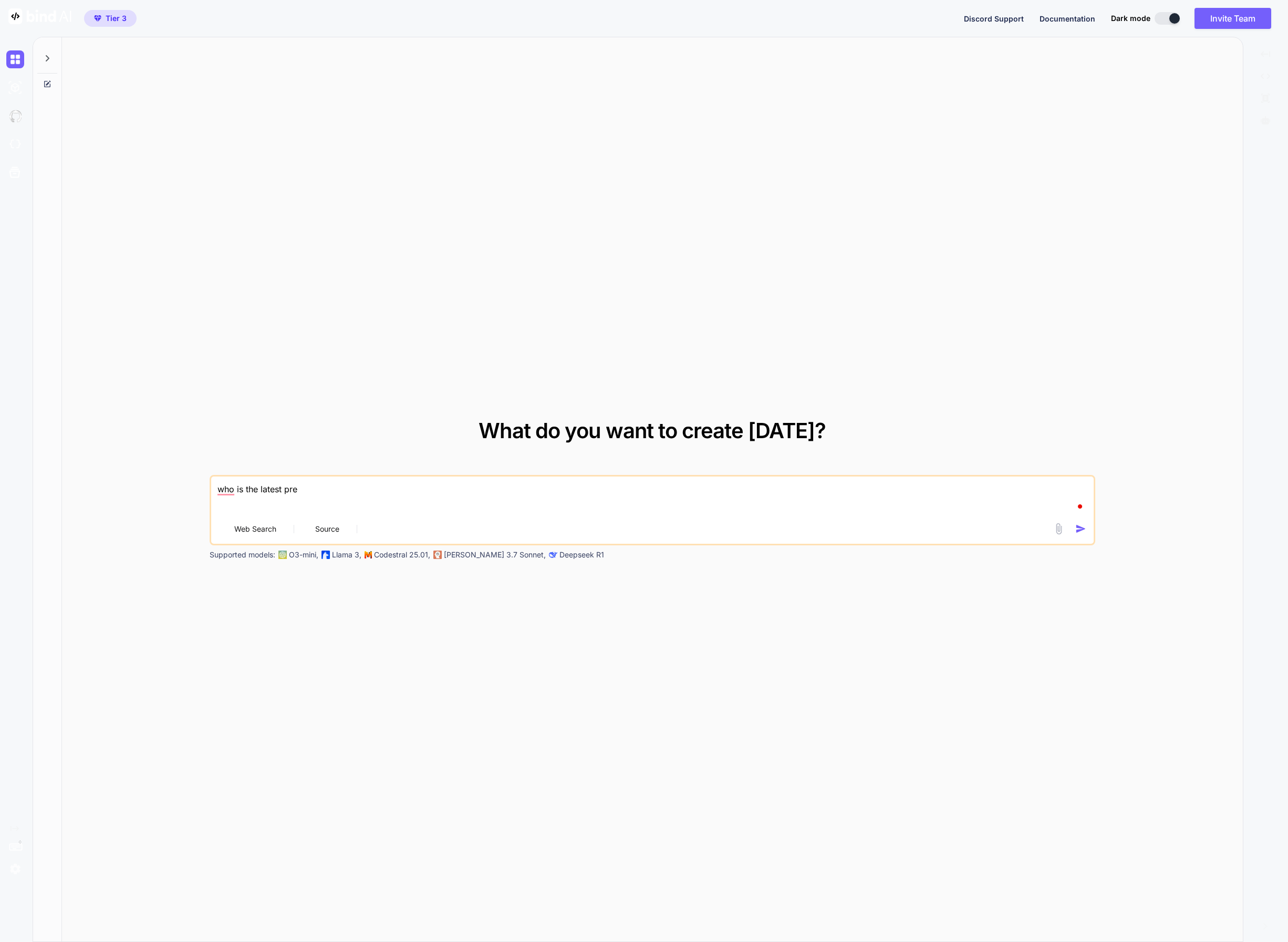
type textarea "x"
type textarea "who is the latest p"
type textarea "x"
type textarea "who is the latest"
type textarea "x"
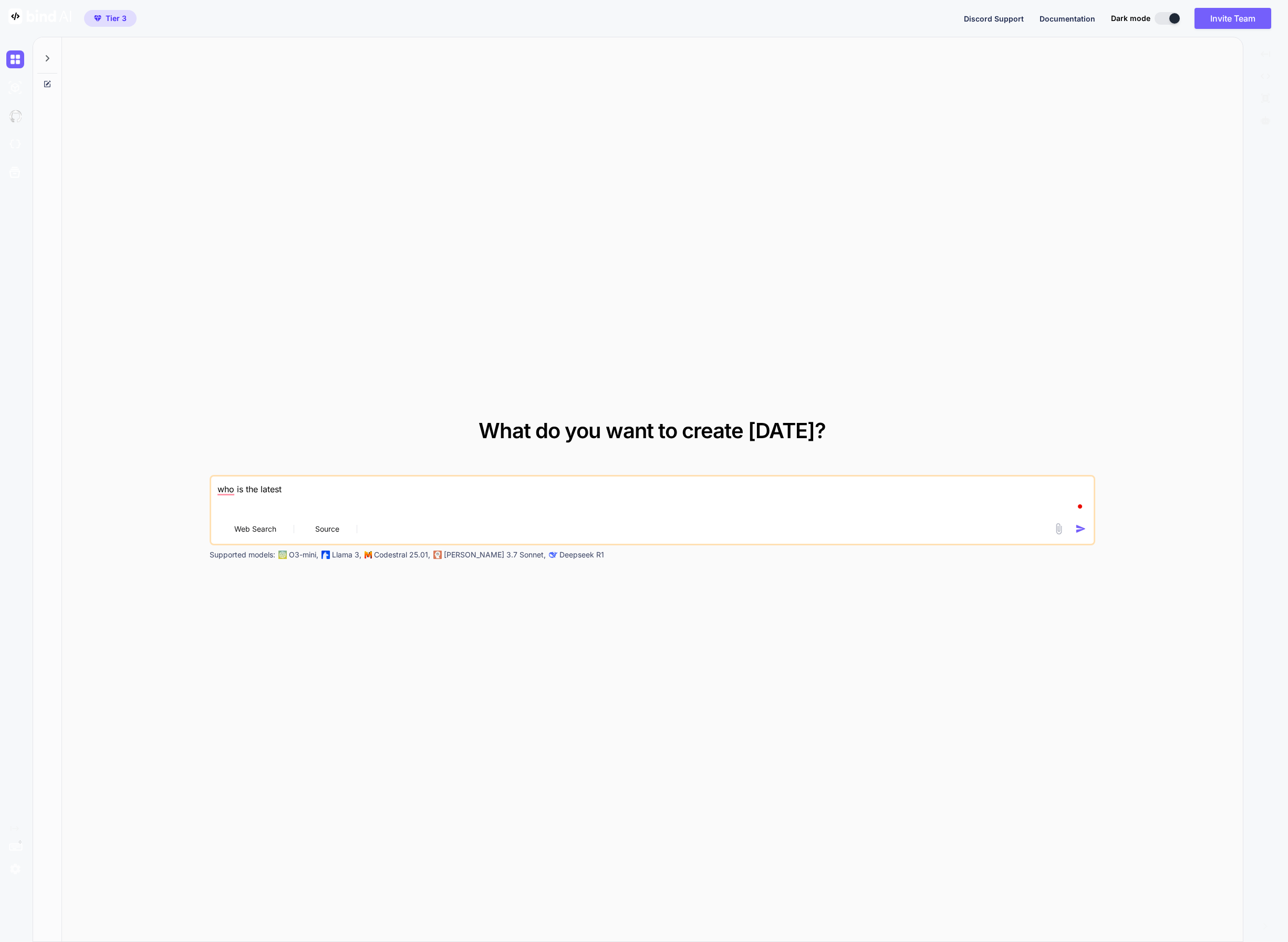
type textarea "who is the latest"
type textarea "x"
type textarea "who is the lates"
type textarea "x"
type textarea "who is the late"
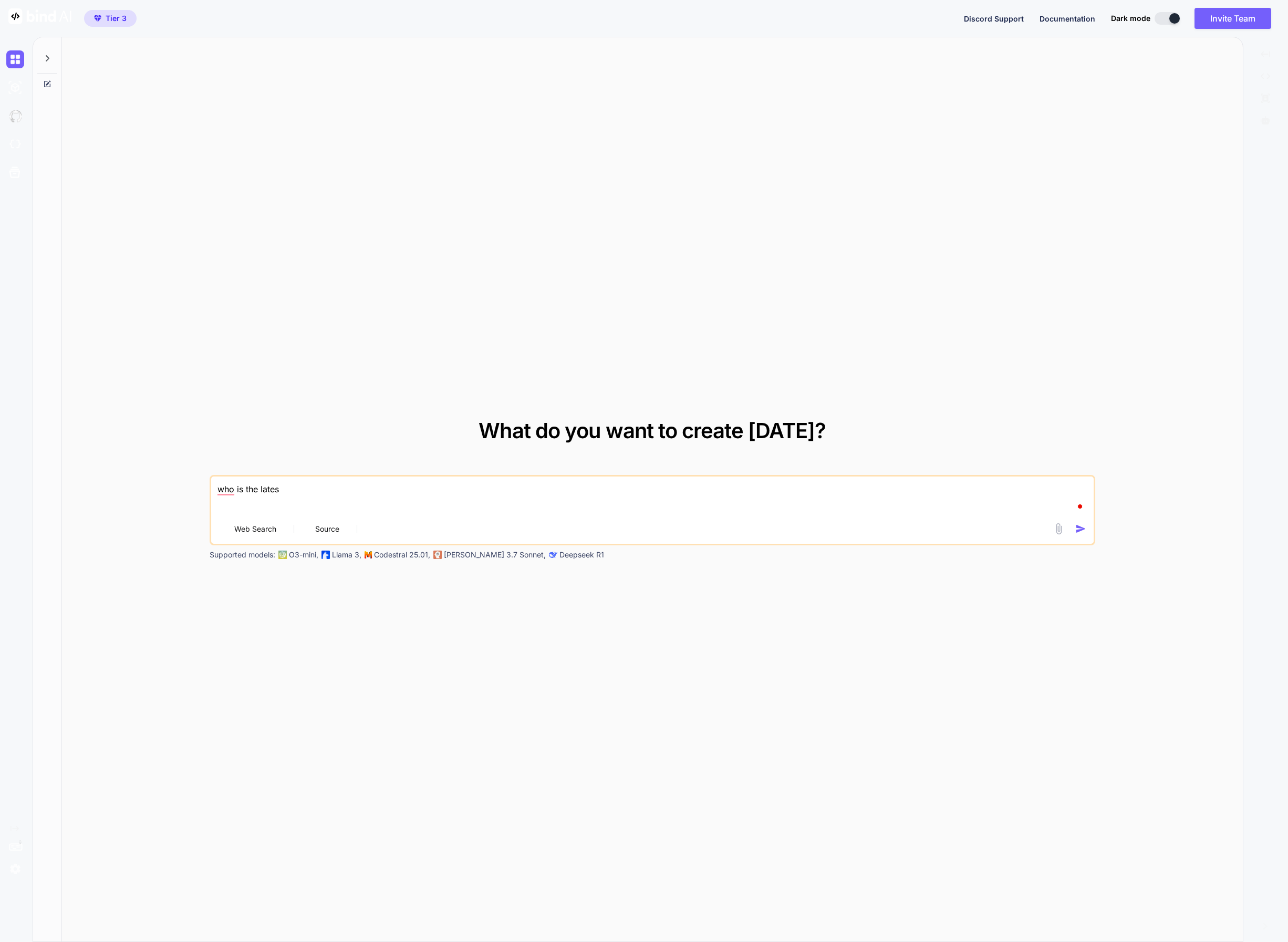
type textarea "x"
type textarea "who is the lat"
type textarea "x"
type textarea "who is the la"
type textarea "x"
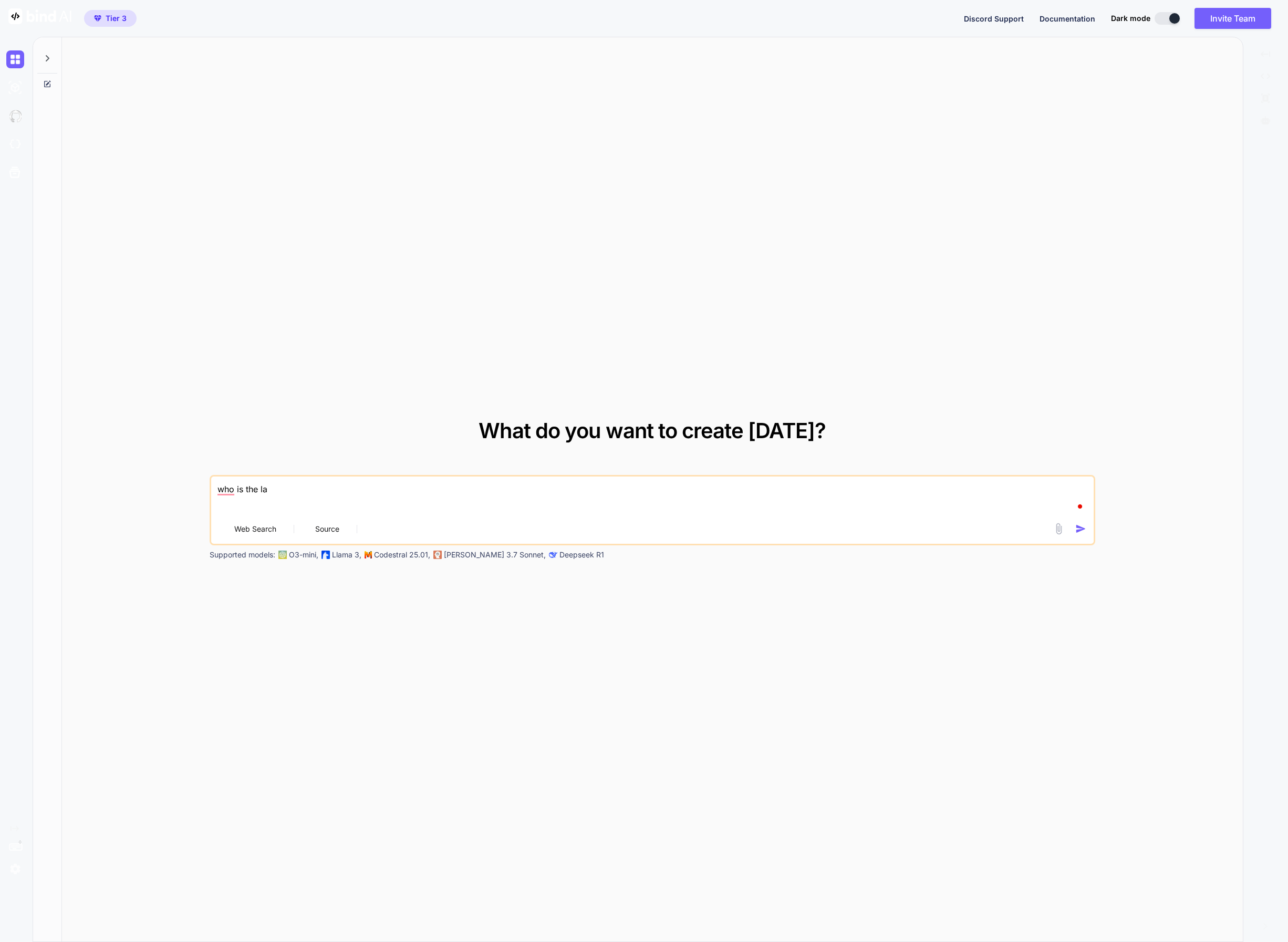
type textarea "who is the l"
type textarea "x"
type textarea "who is the"
type textarea "x"
type textarea "who is the"
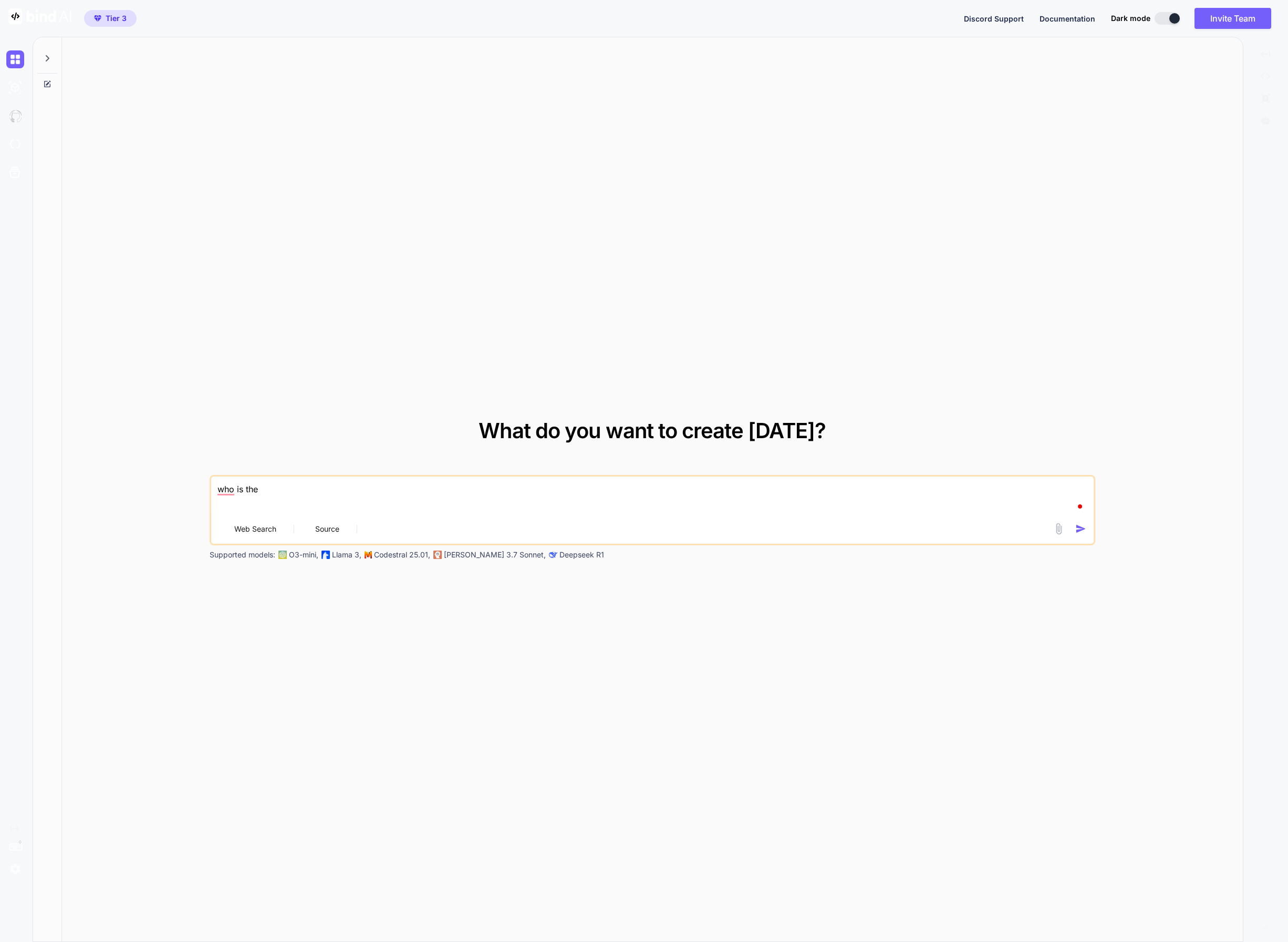
type textarea "x"
type textarea "who is th"
type textarea "x"
type textarea "who is t"
type textarea "x"
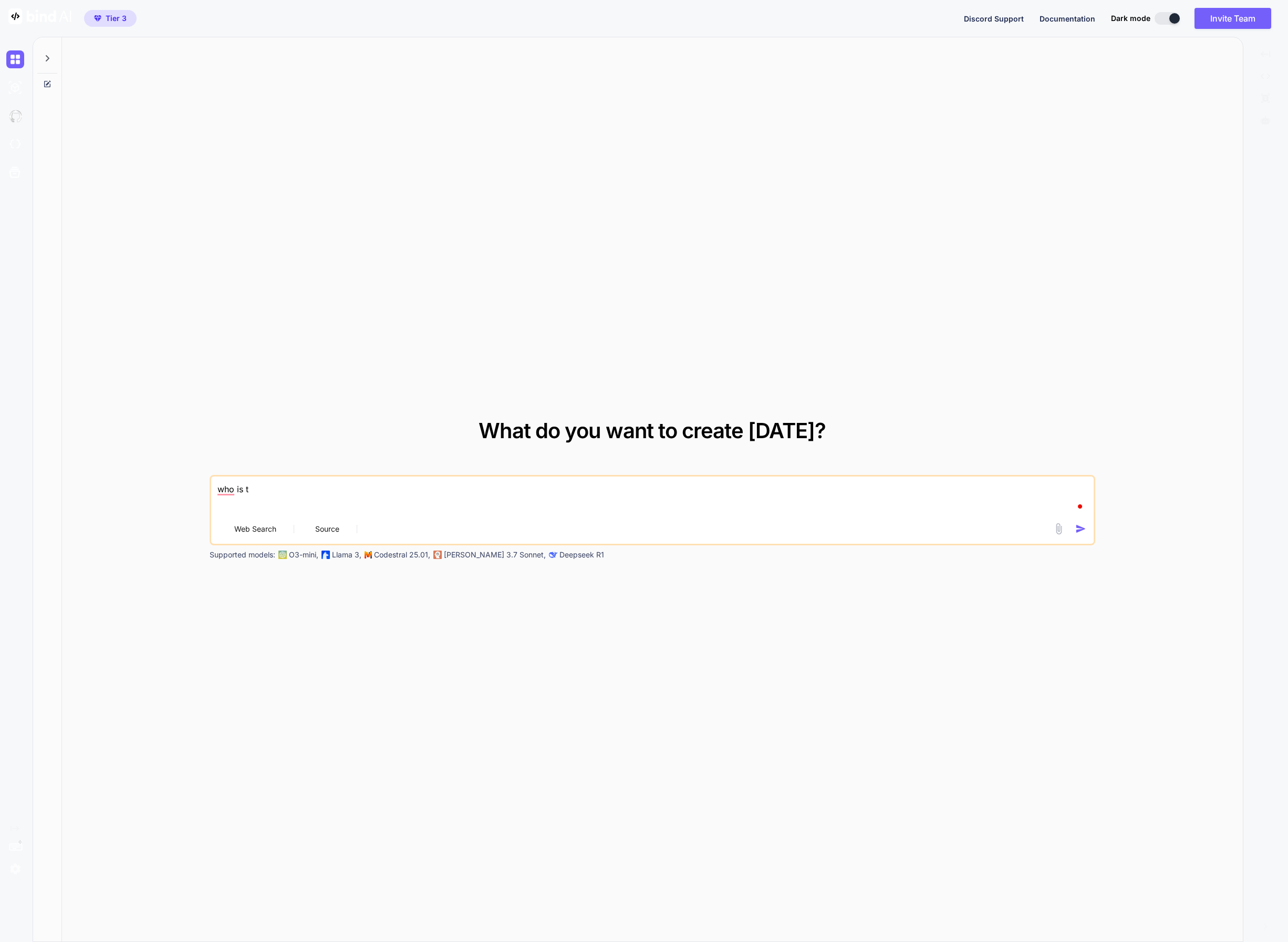
type textarea "who is"
type textarea "x"
type textarea "who is"
type textarea "x"
type textarea "who i"
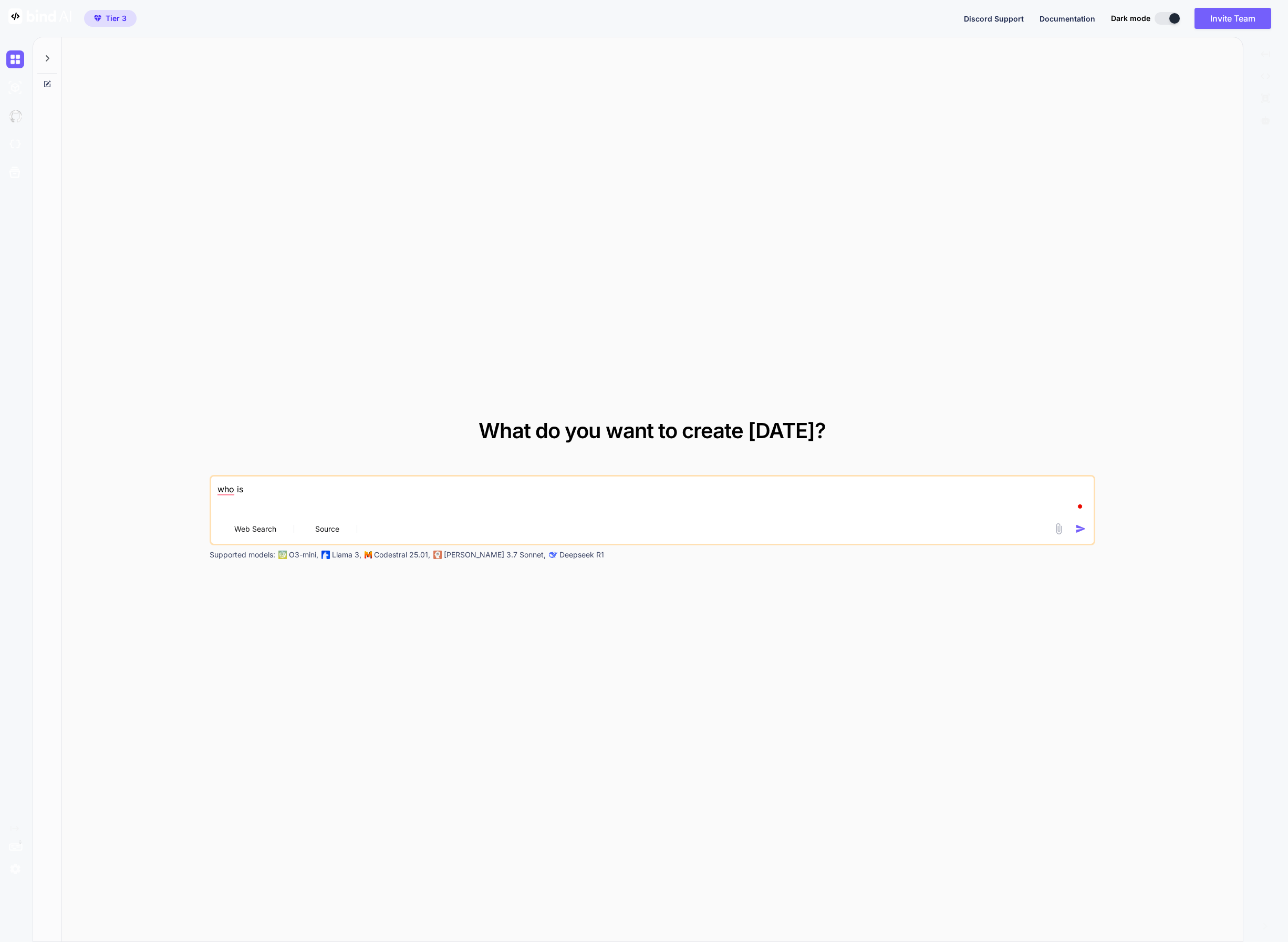
type textarea "x"
type textarea "who"
type textarea "x"
type textarea "who"
type textarea "x"
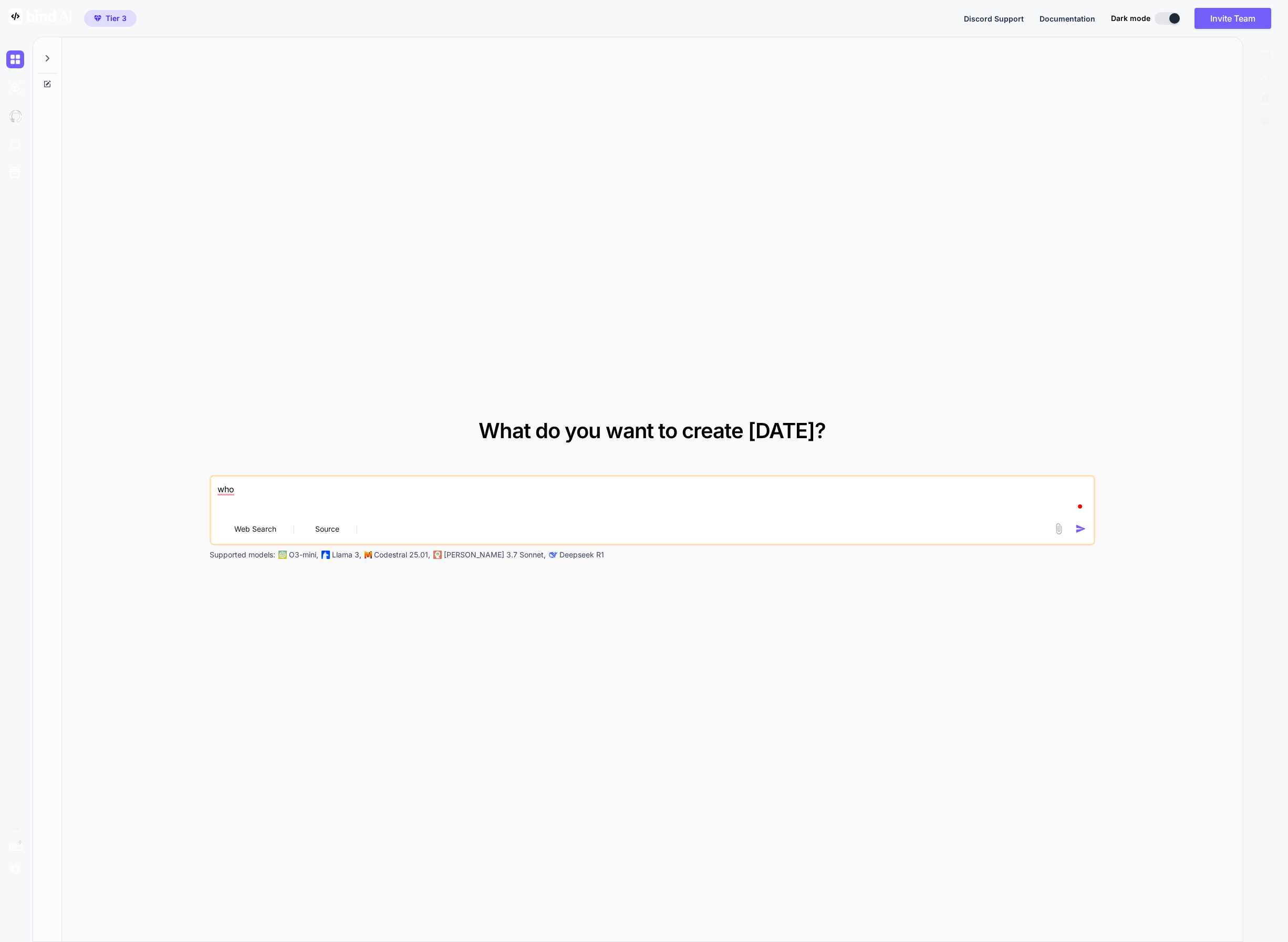
type textarea "wh"
type textarea "x"
type textarea "w"
type textarea "x"
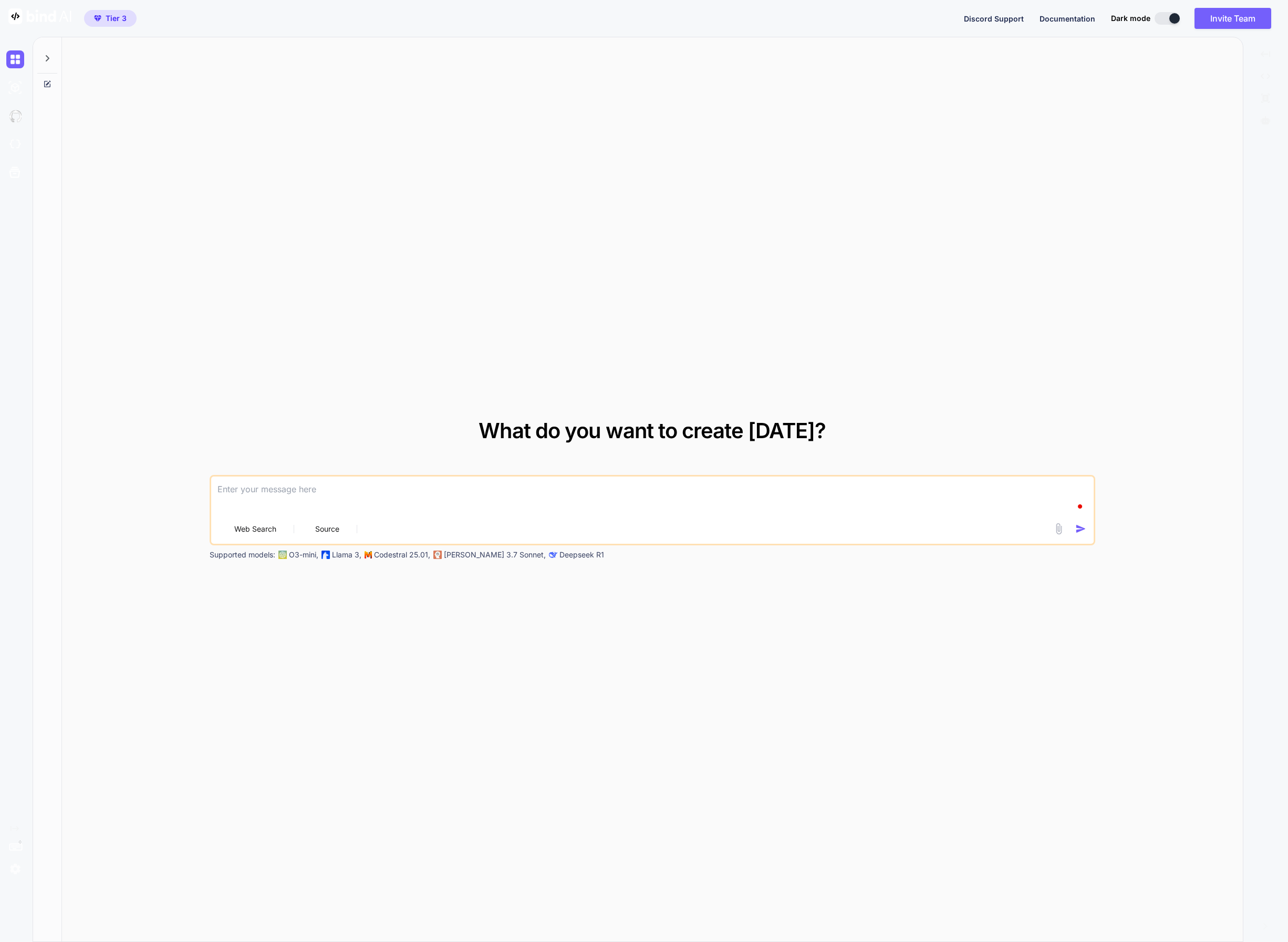
type textarea "W"
type textarea "x"
type textarea "Wh"
type textarea "x"
type textarea "Whi"
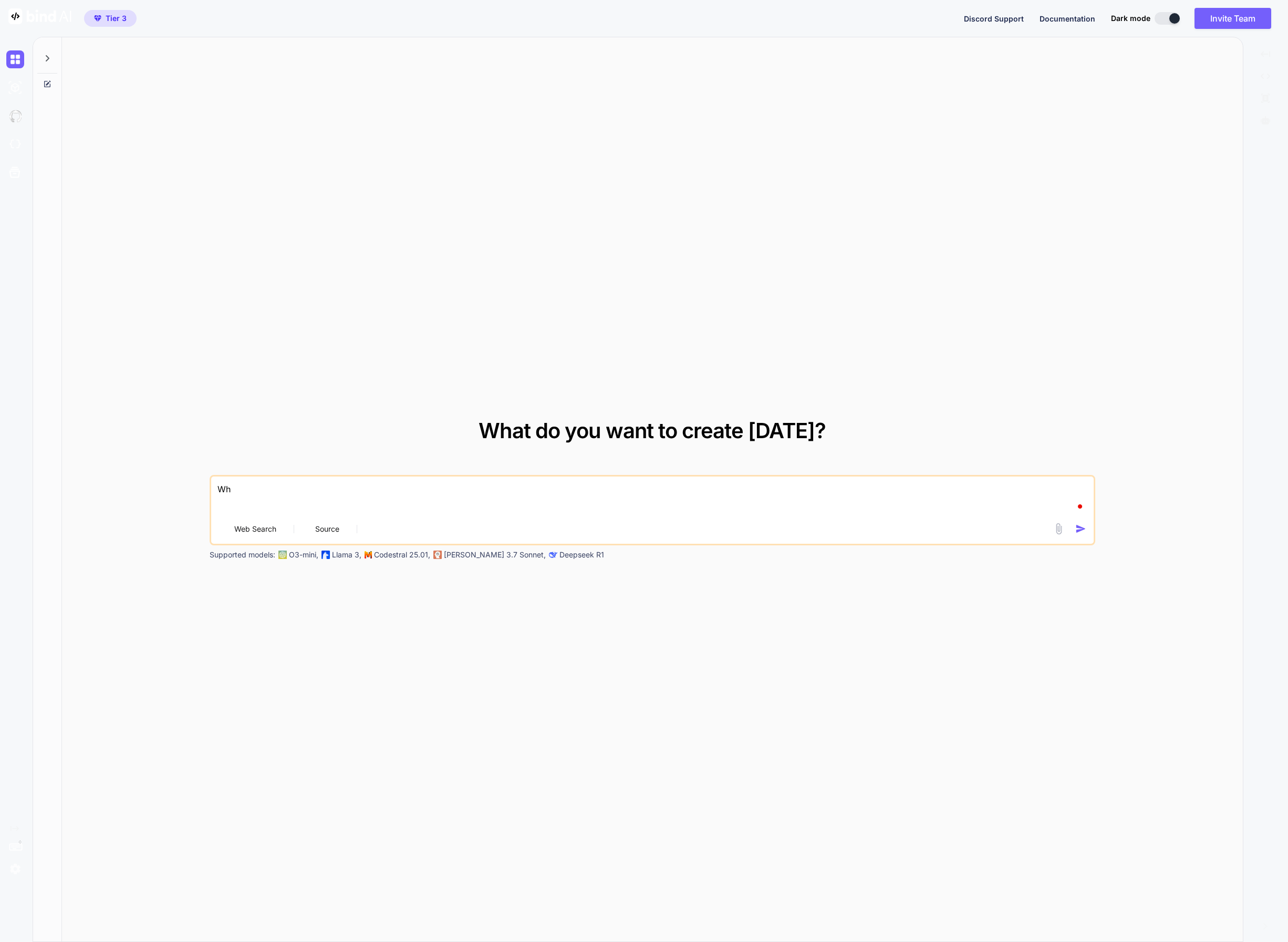
type textarea "x"
type textarea "Whic"
type textarea "x"
type textarea "Which"
type textarea "x"
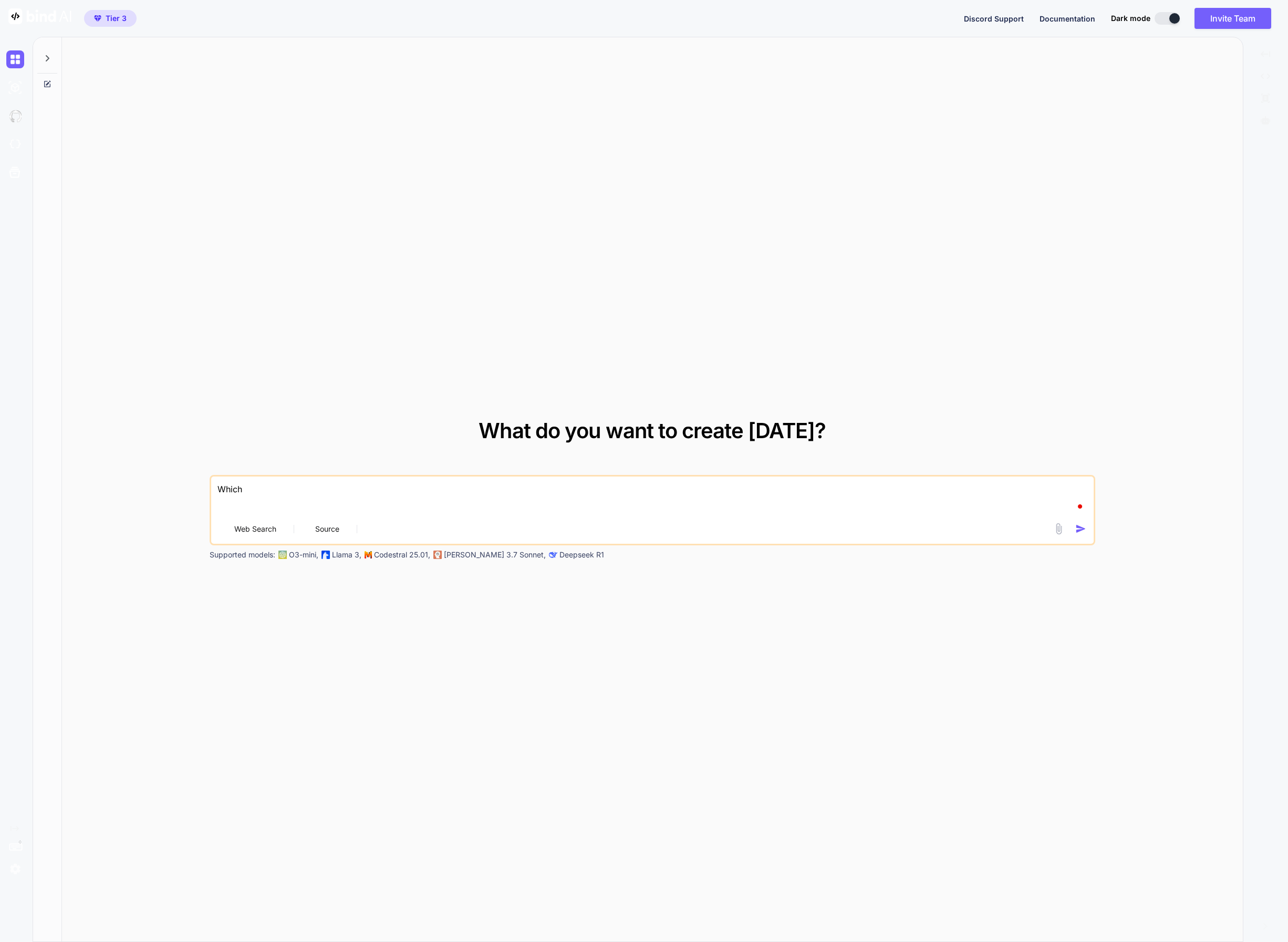
type textarea "Which"
type textarea "x"
type textarea "Which i"
type textarea "x"
type textarea "Which is"
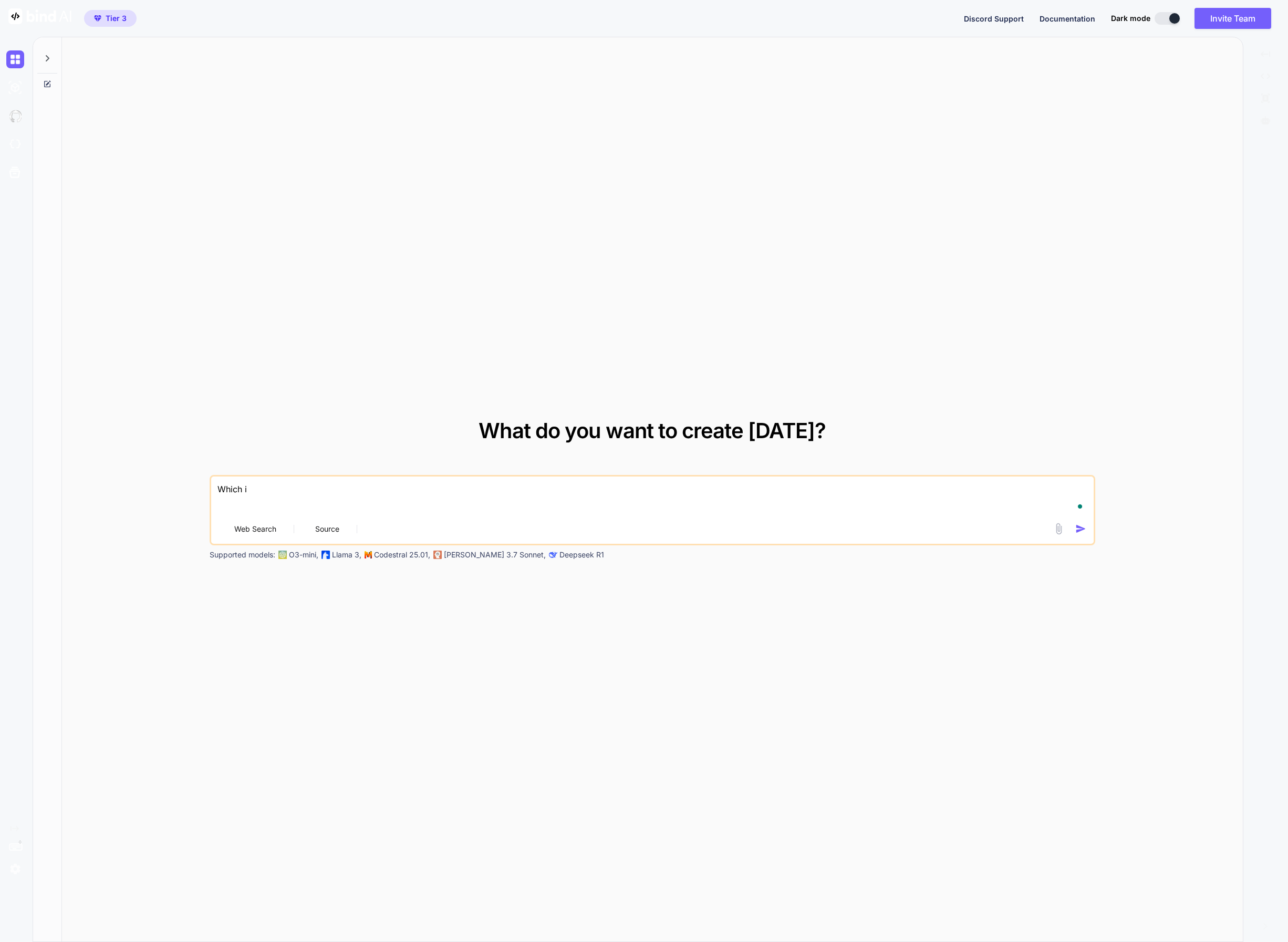
type textarea "x"
type textarea "Which is"
type textarea "x"
type textarea "Which is t"
type textarea "x"
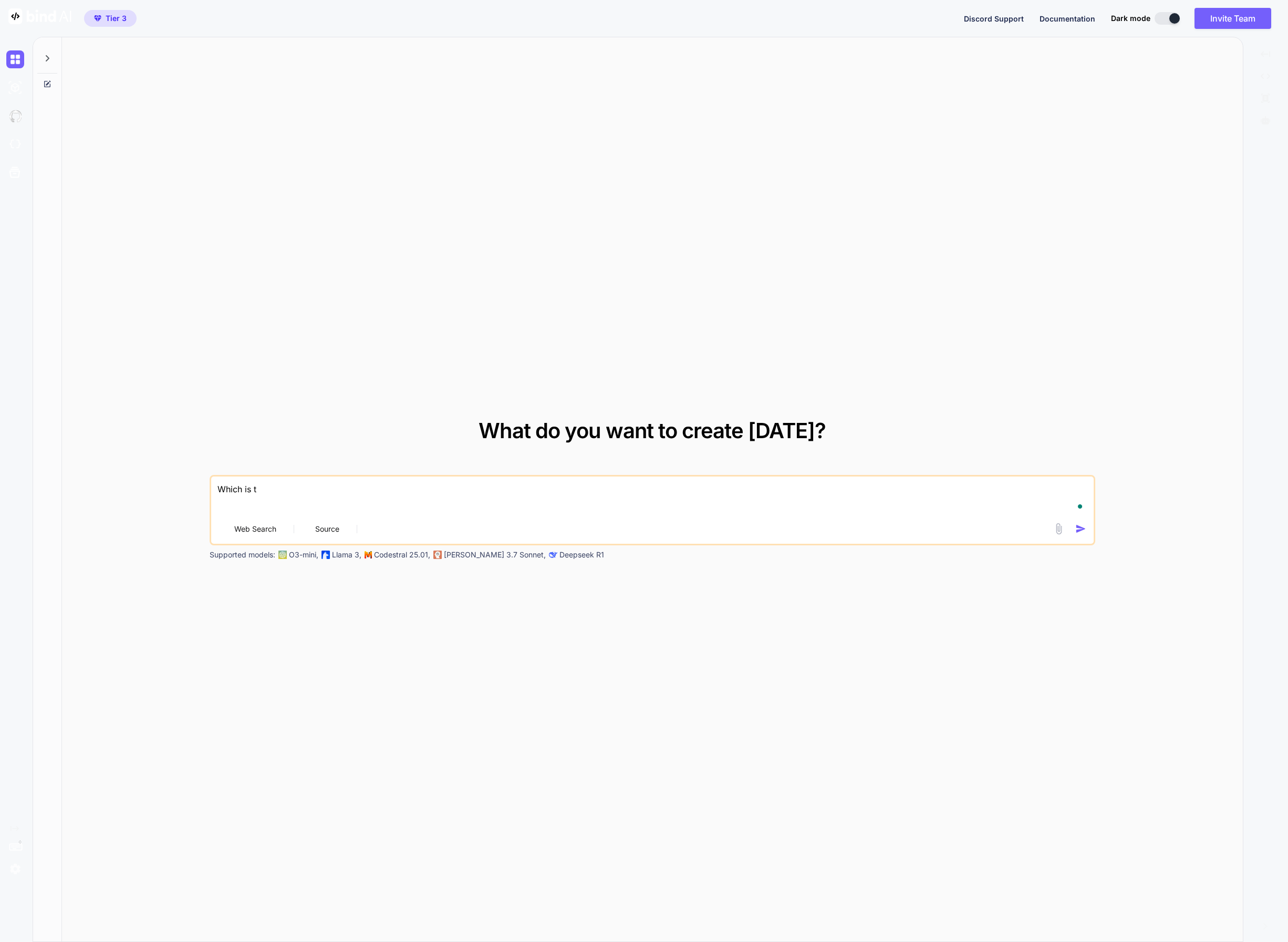
type textarea "Which is th"
type textarea "x"
type textarea "Which is the"
type textarea "x"
type textarea "Which is the"
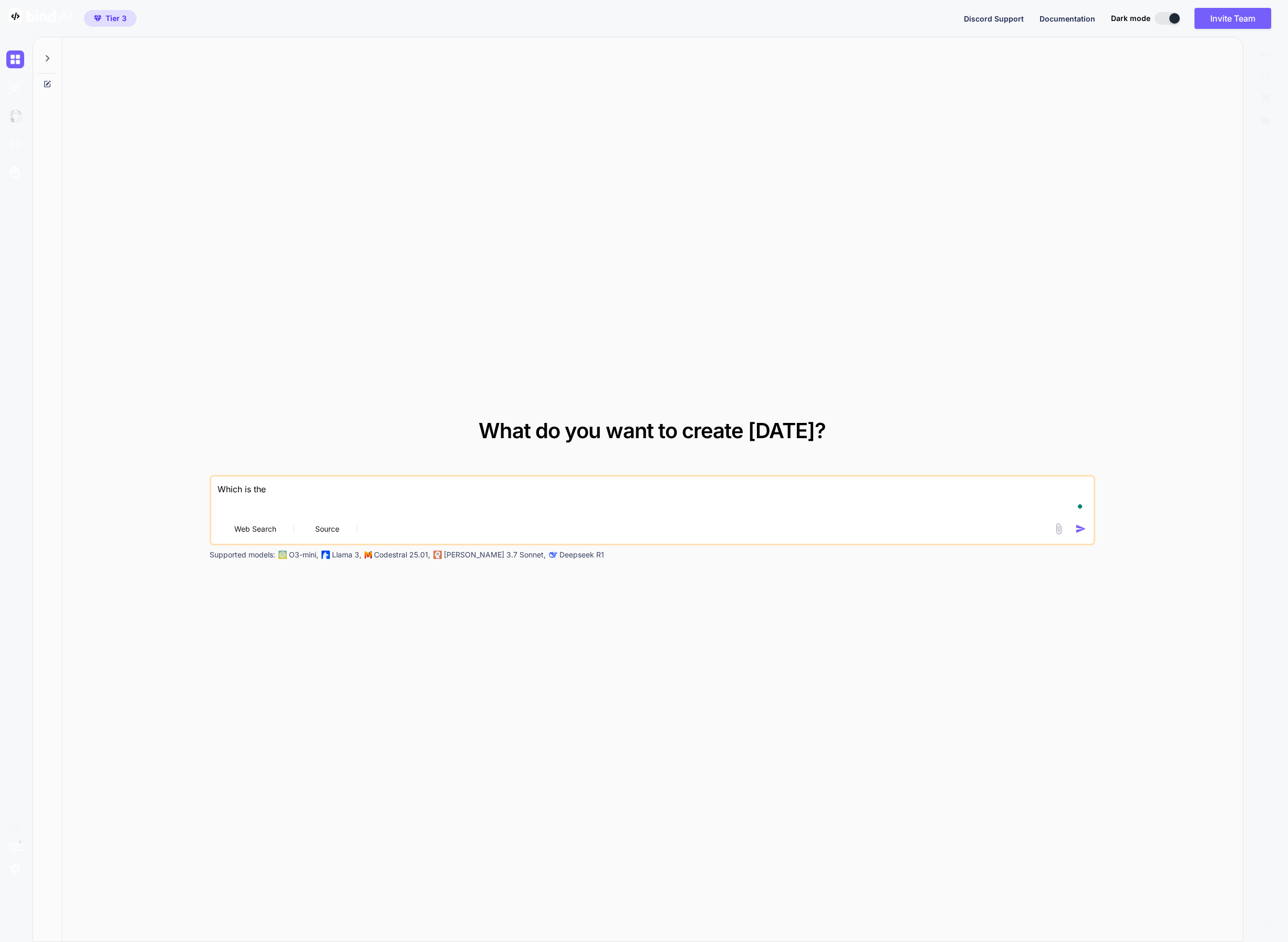
type textarea "x"
type textarea "Which is the l"
type textarea "x"
type textarea "Which is the la"
type textarea "x"
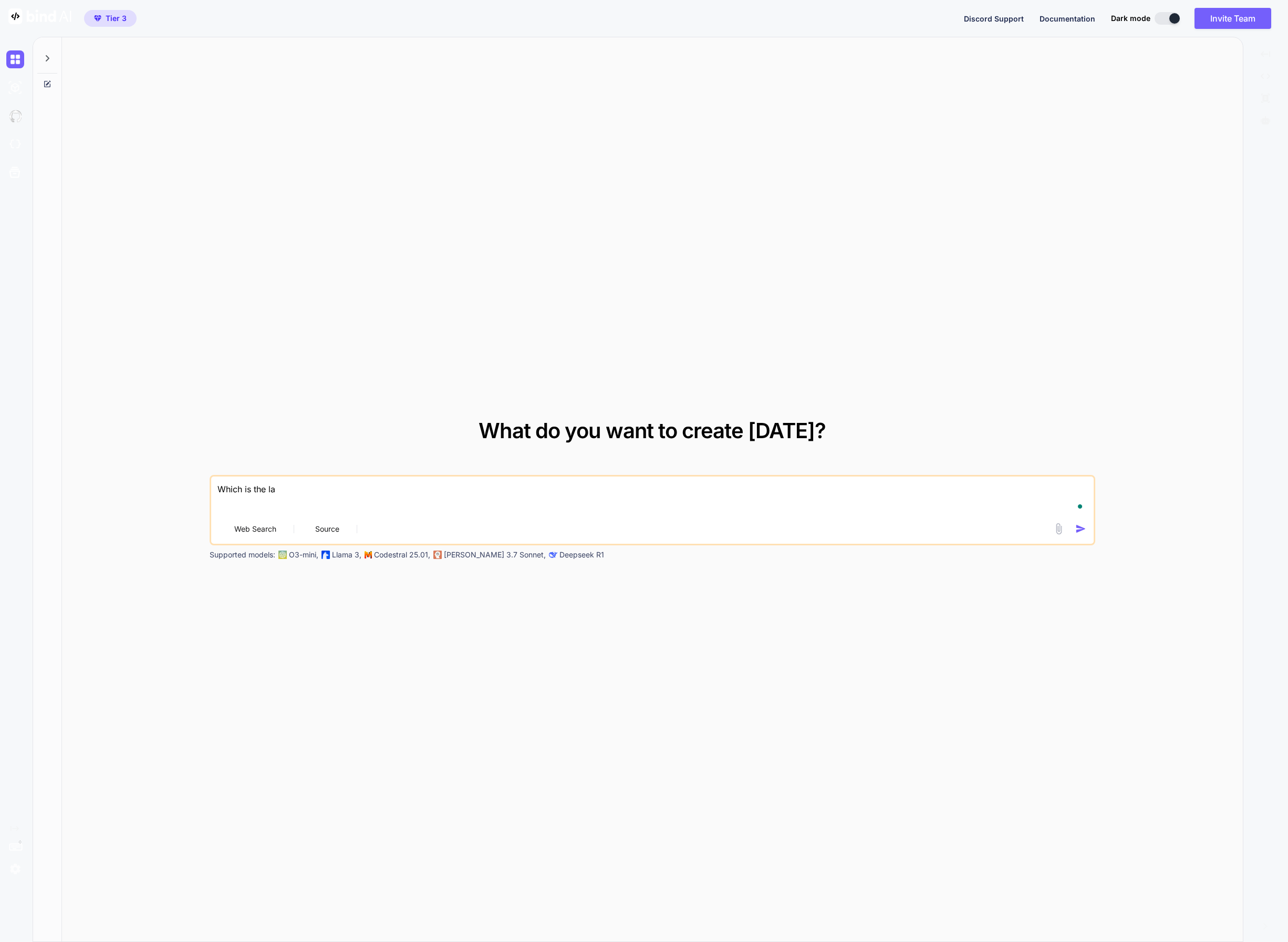
type textarea "Which is the lat"
type textarea "x"
type textarea "Which is the late"
type textarea "x"
type textarea "Which is the lates"
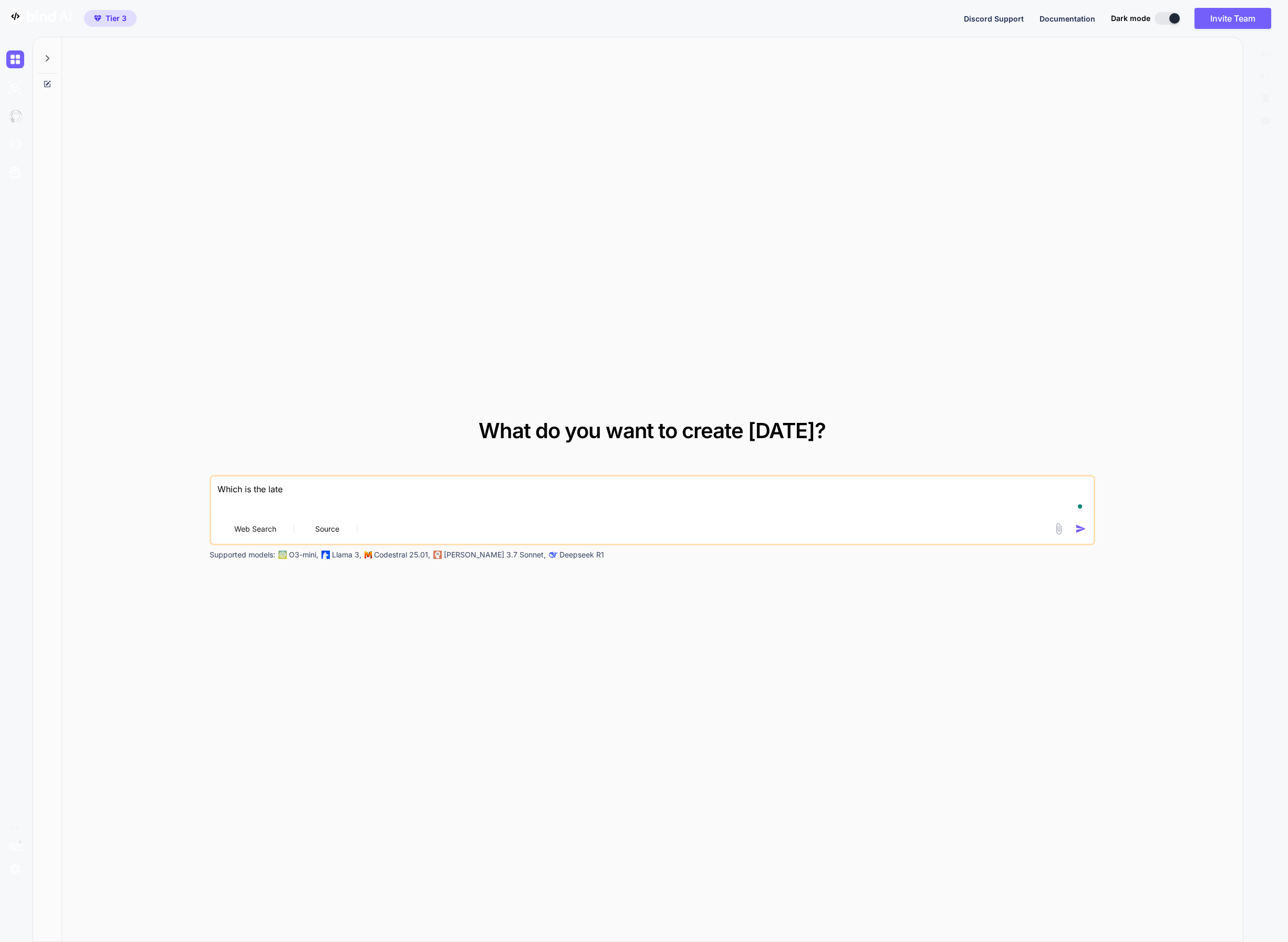
type textarea "x"
type textarea "Which is the latest"
type textarea "x"
type textarea "Which is the latest"
type textarea "x"
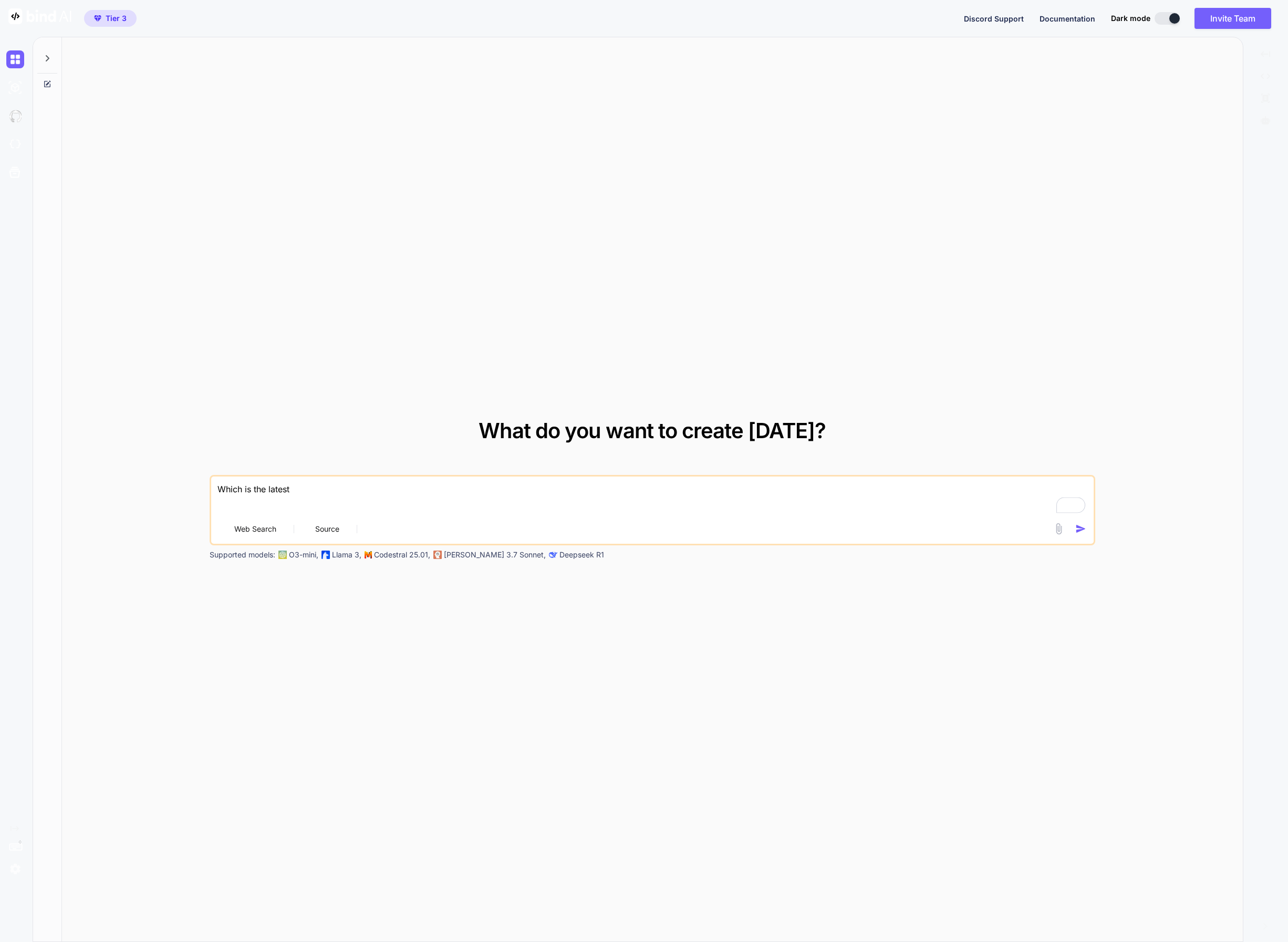
type textarea "Which is the latest M"
type textarea "x"
type textarea "Which is the latest MR"
type textarea "x"
type textarea "Which is the latest MRT"
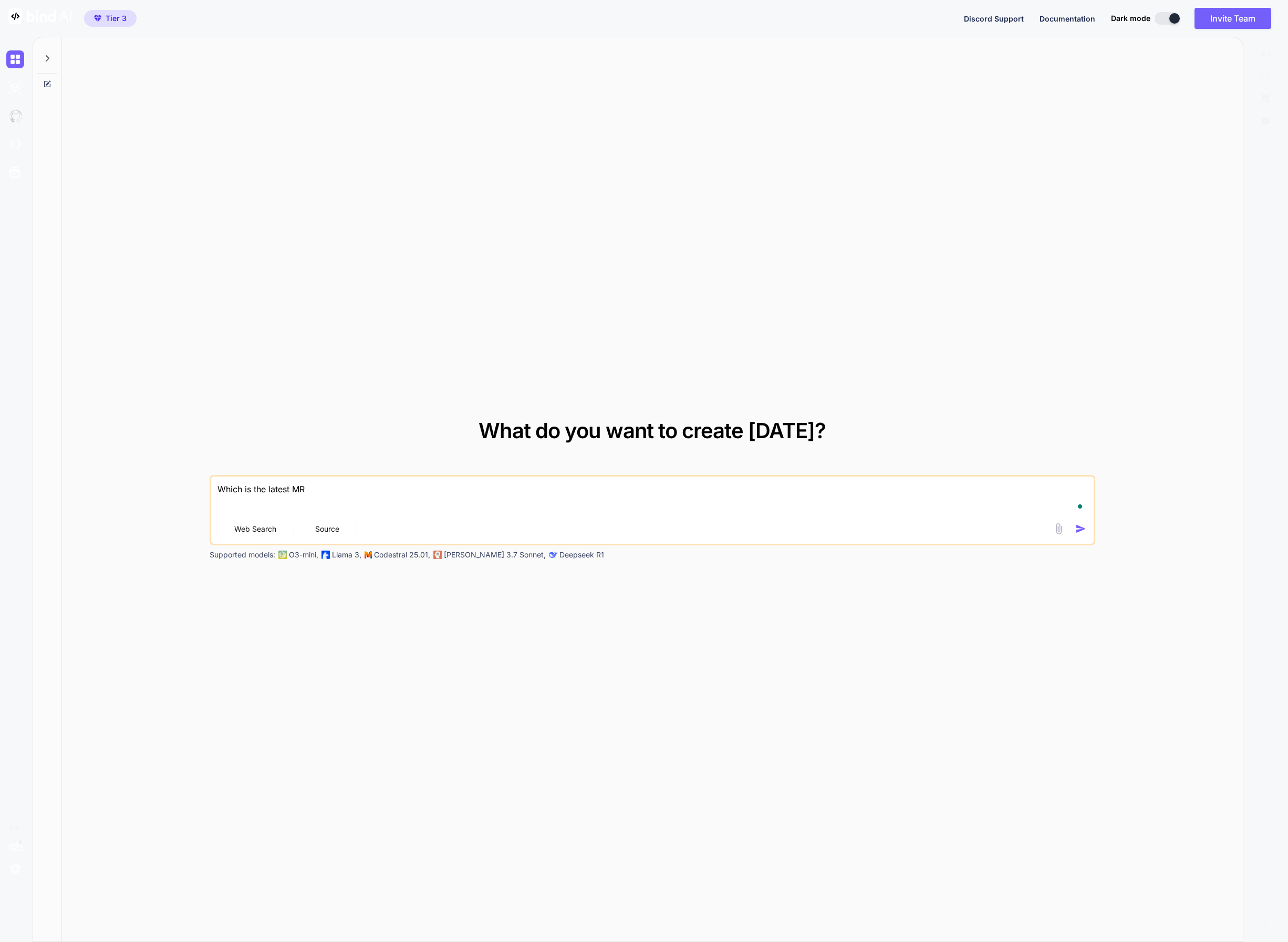
type textarea "x"
type textarea "Which is the latest MRT"
type textarea "x"
type textarea "Which is the latest MRT s"
type textarea "x"
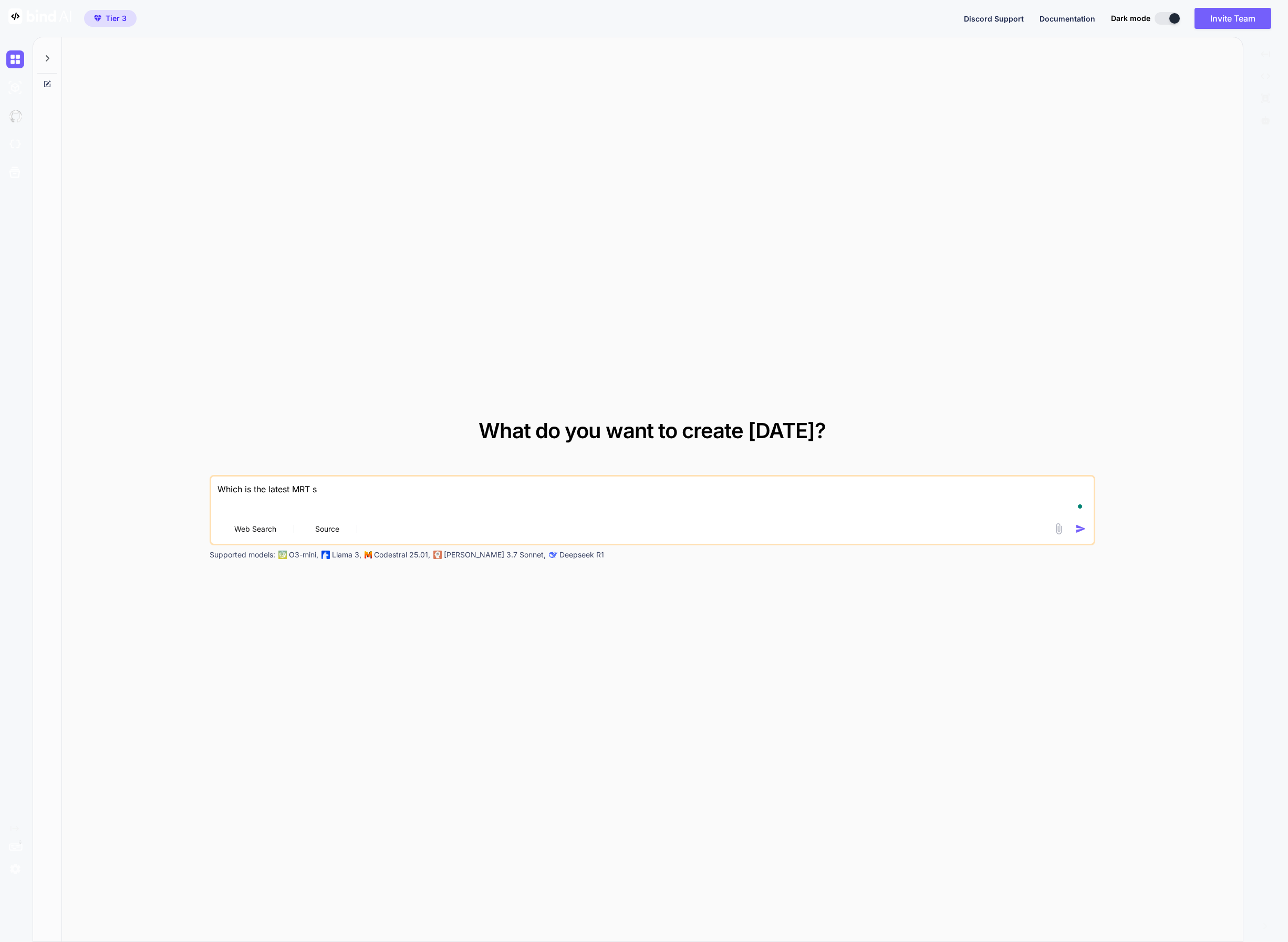
type textarea "Which is the latest MRT st"
type textarea "x"
type textarea "Which is the latest MRT sta"
type textarea "x"
type textarea "Which is the latest MRT stat"
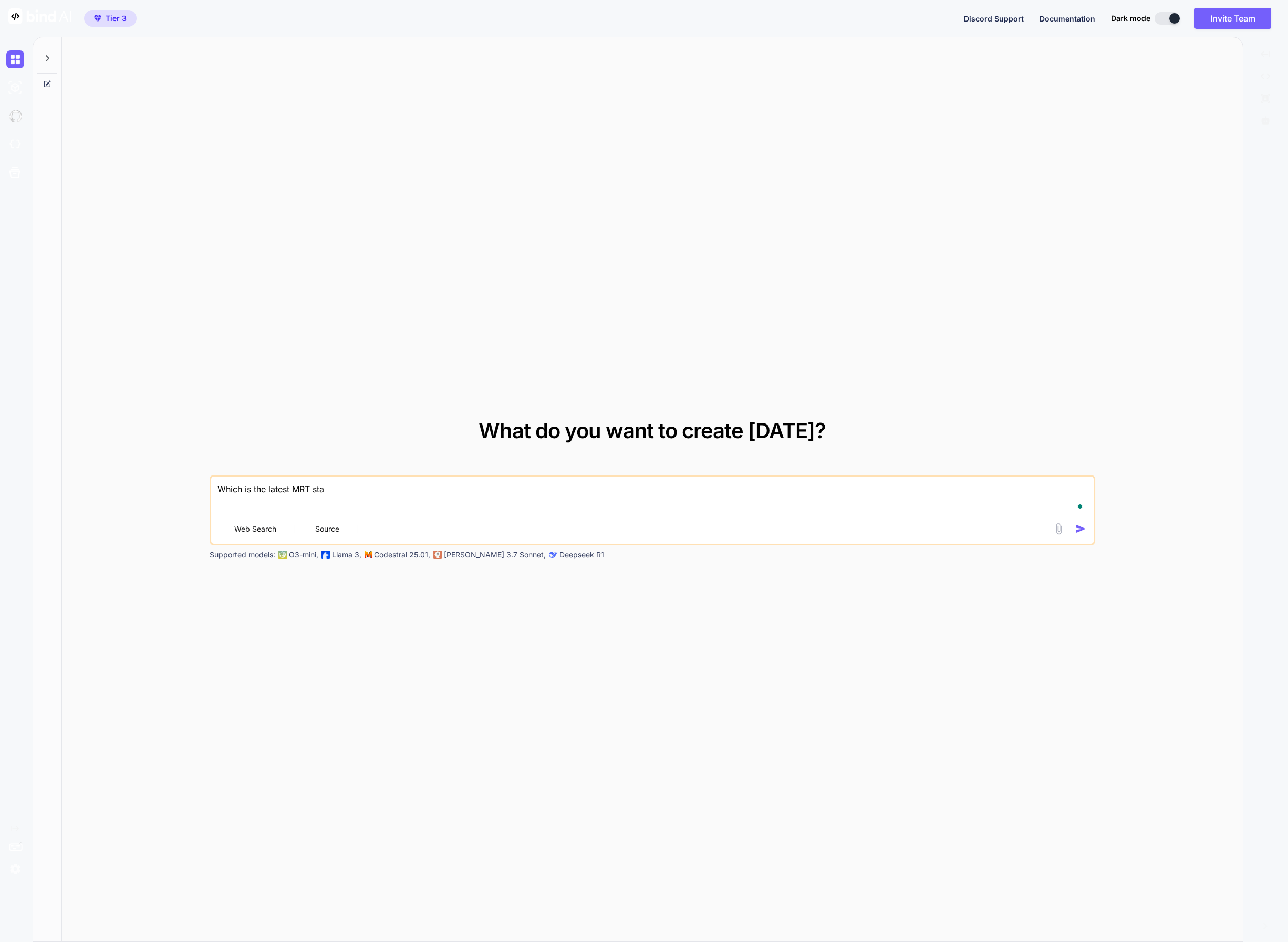
type textarea "x"
type textarea "Which is the latest MRT stati"
type textarea "x"
type textarea "Which is the latest MRT statio"
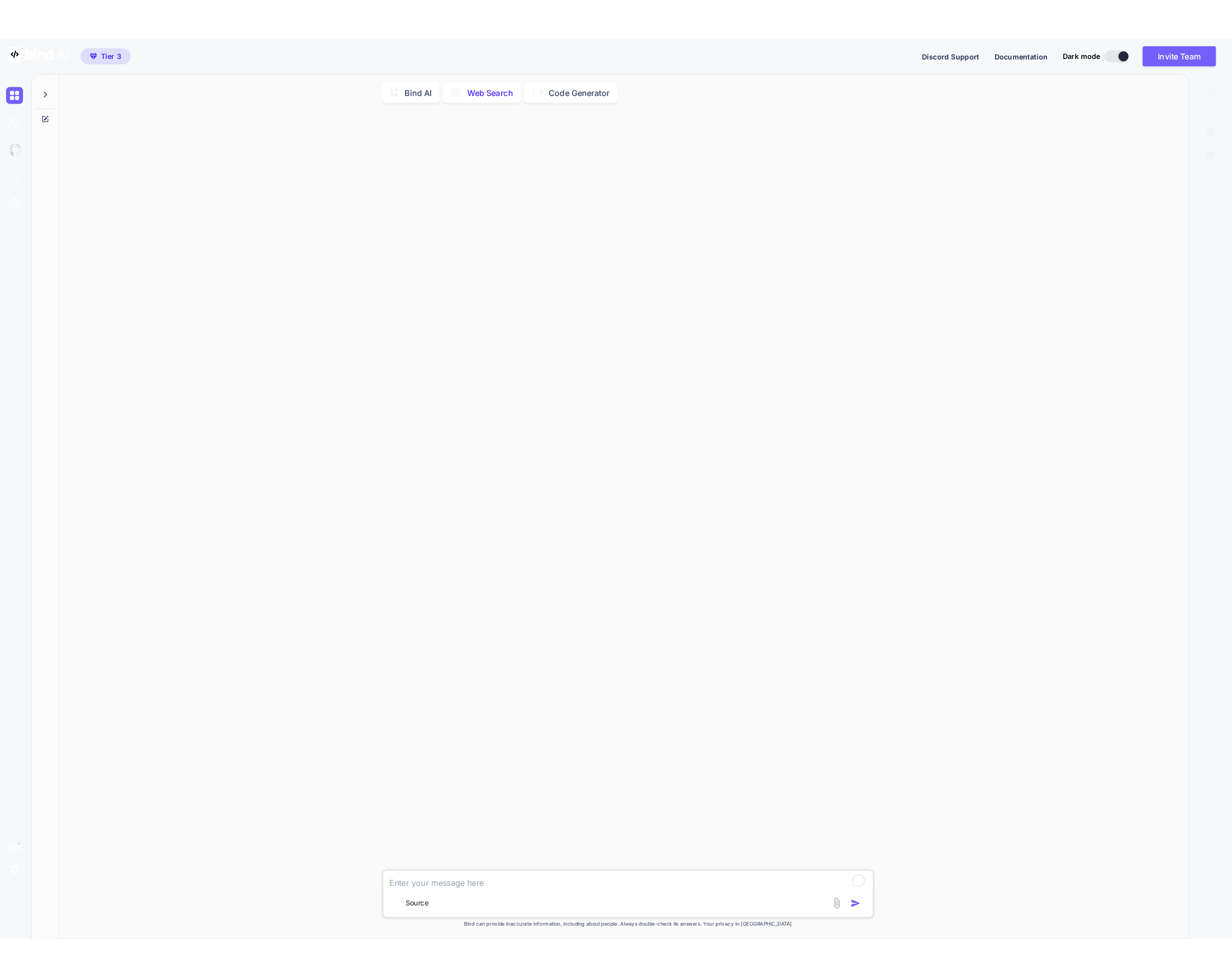
scroll to position [5, 0]
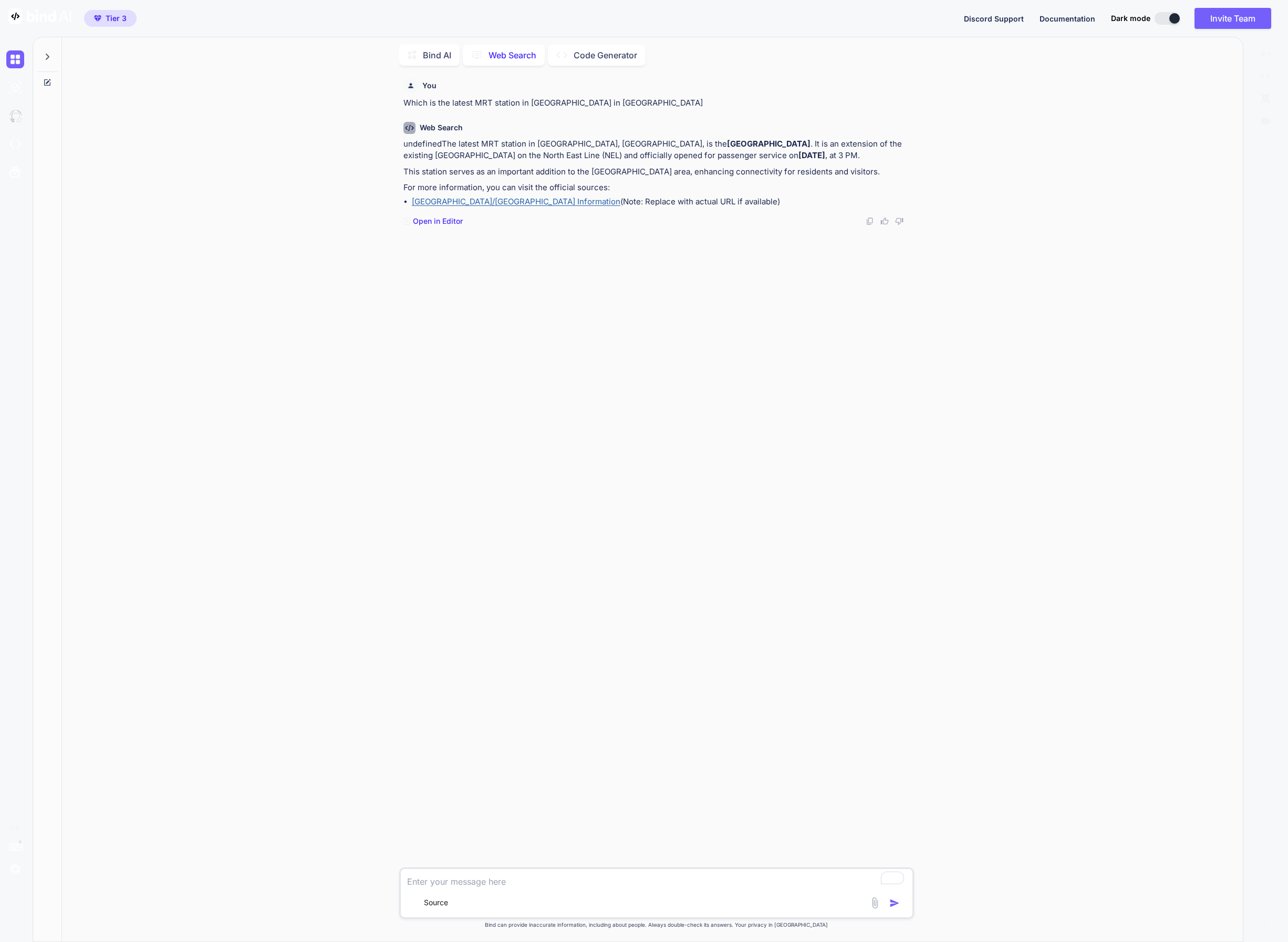
click at [419, 221] on p "Open in Editor" at bounding box center [437, 221] width 50 height 10
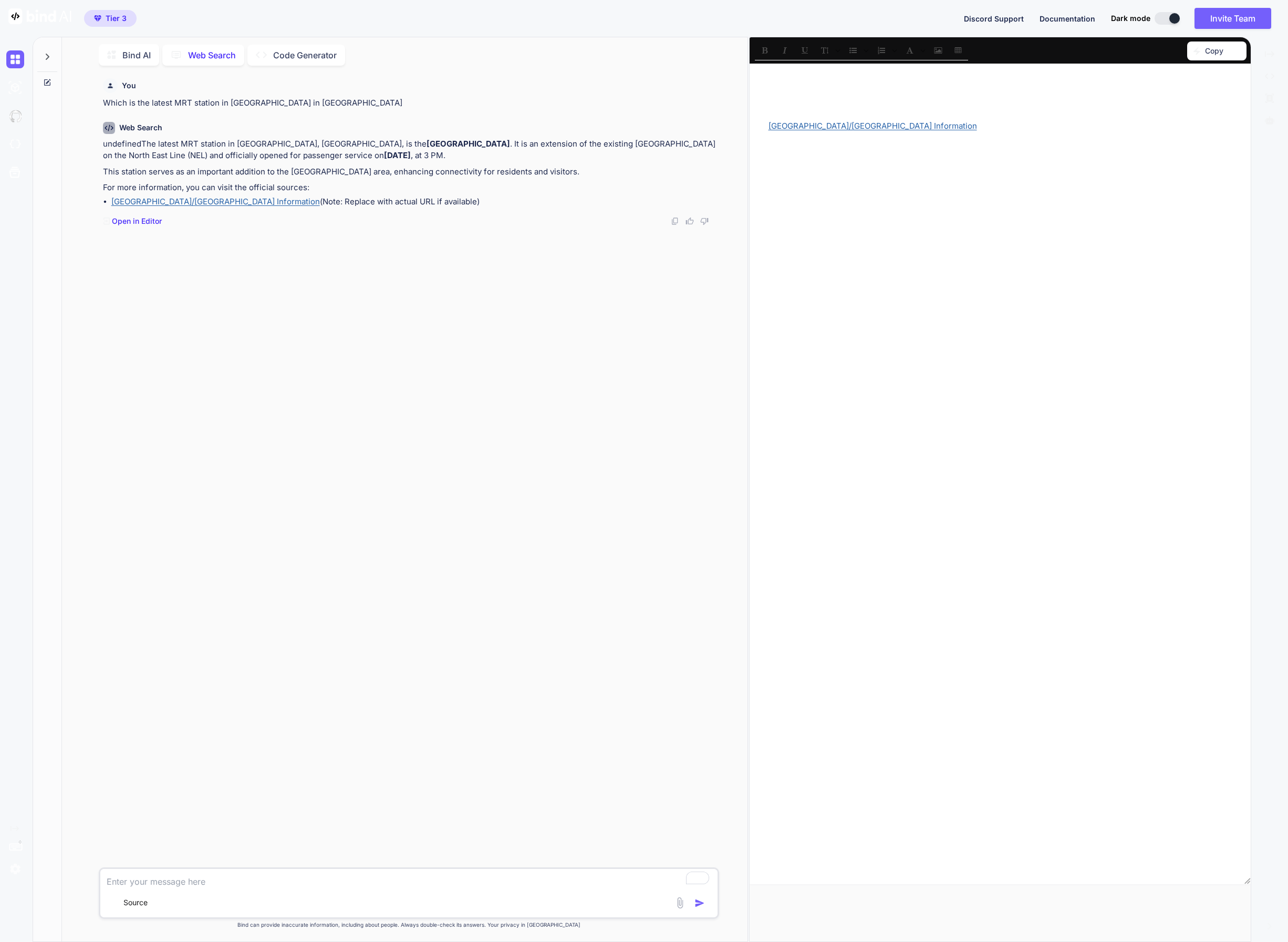
click at [1165, 16] on button at bounding box center [1167, 18] width 25 height 13
click at [1162, 19] on button at bounding box center [1167, 18] width 25 height 13
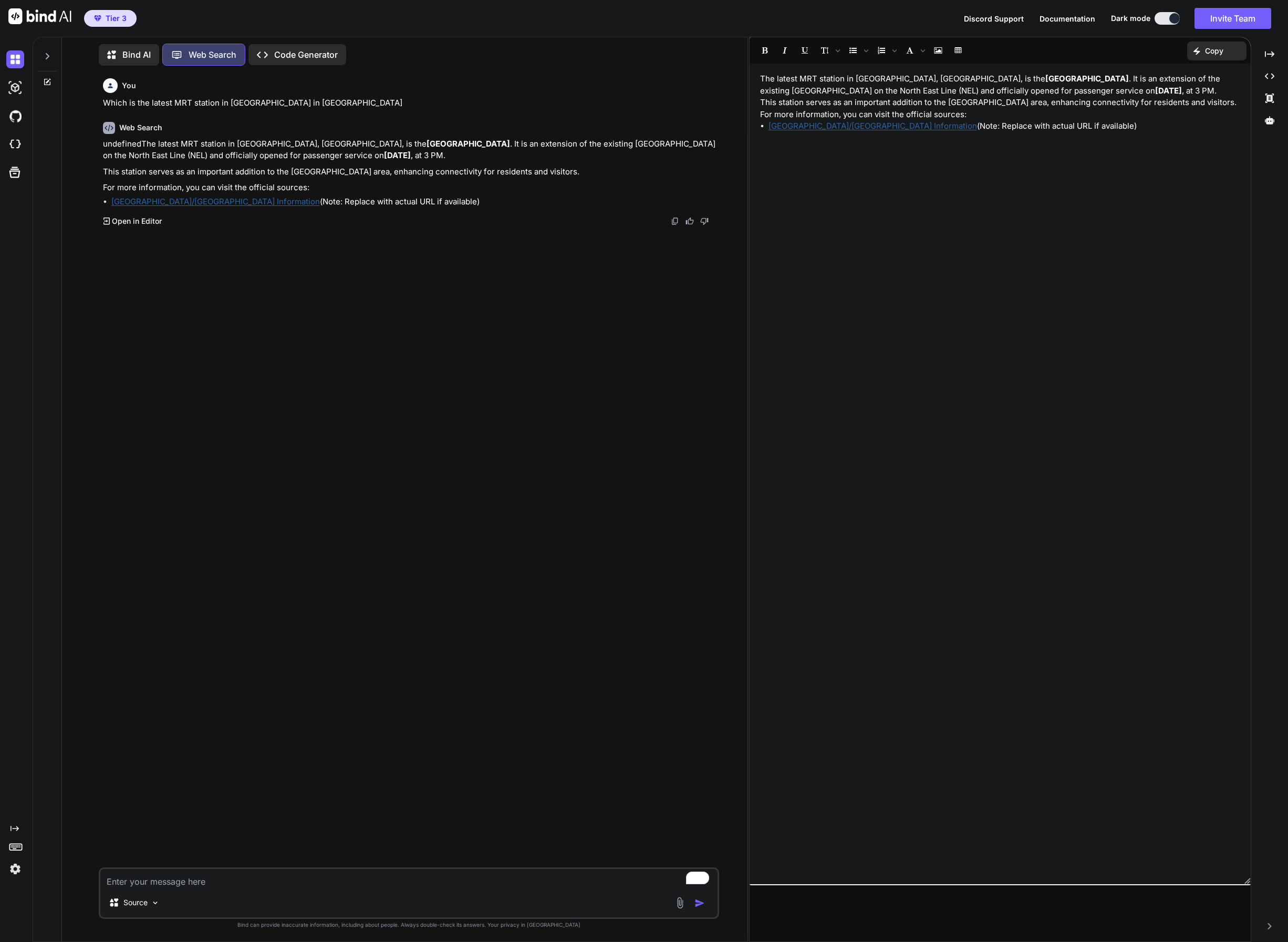
click at [1170, 19] on div at bounding box center [1174, 18] width 10 height 10
click at [232, 269] on div "You Which is the latest MRT station in [GEOGRAPHIC_DATA] in [GEOGRAPHIC_DATA] W…" at bounding box center [410, 471] width 619 height 793
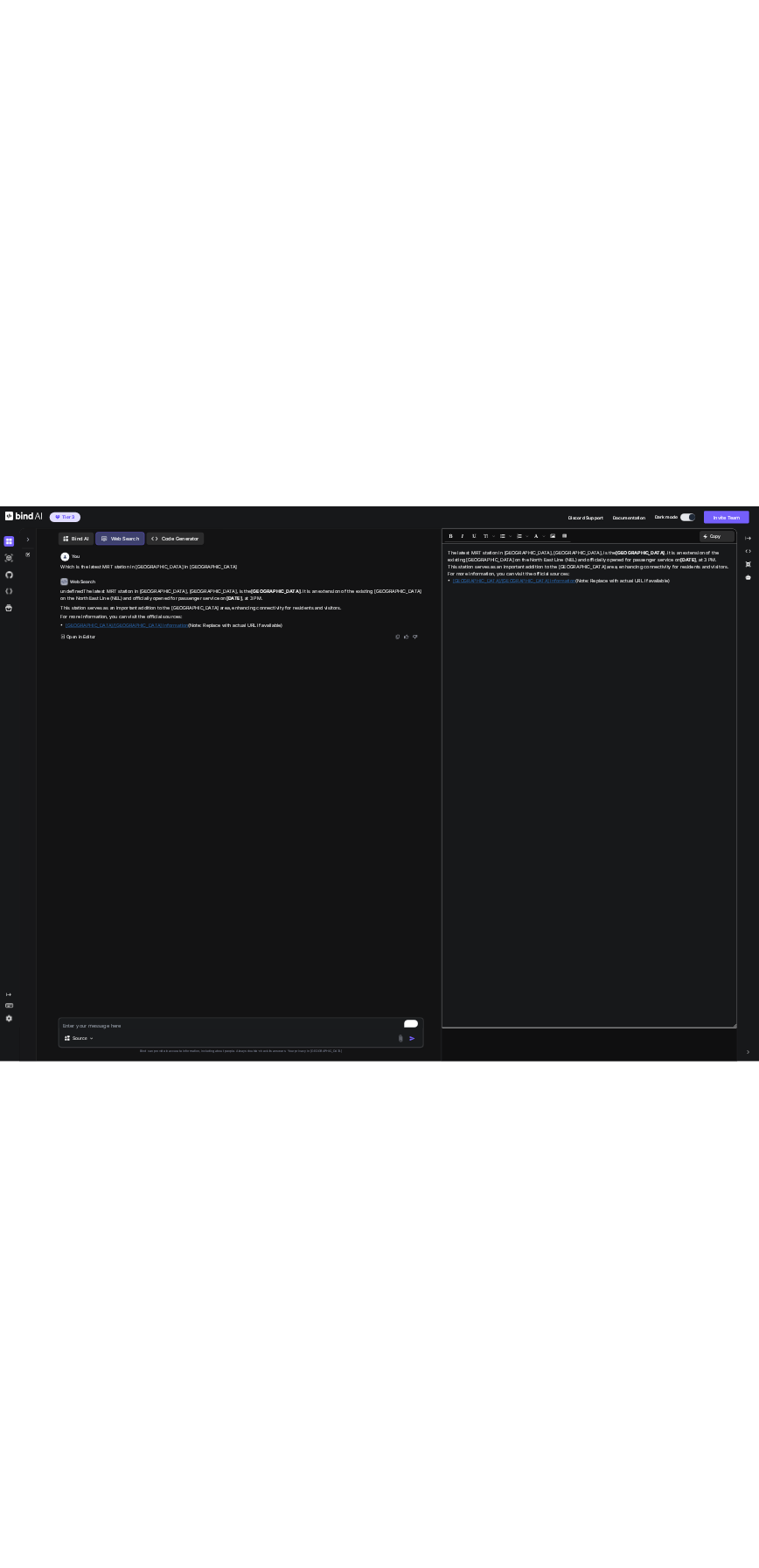
scroll to position [8, 0]
